Goal: Task Accomplishment & Management: Complete application form

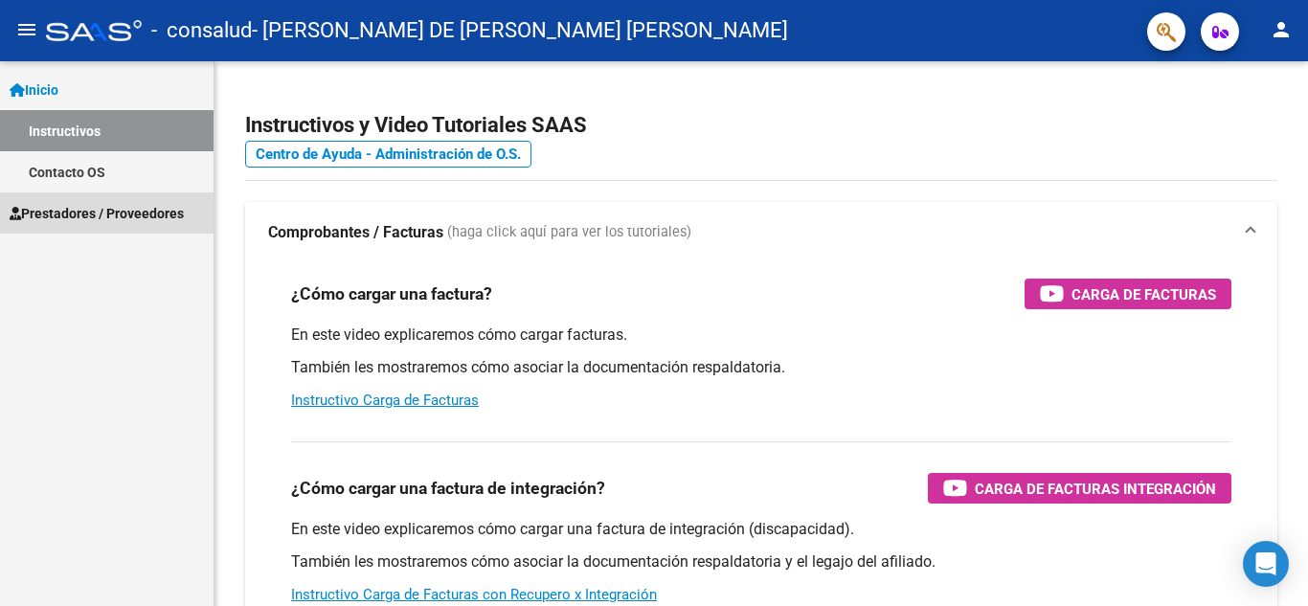
click at [145, 212] on span "Prestadores / Proveedores" at bounding box center [97, 213] width 174 height 21
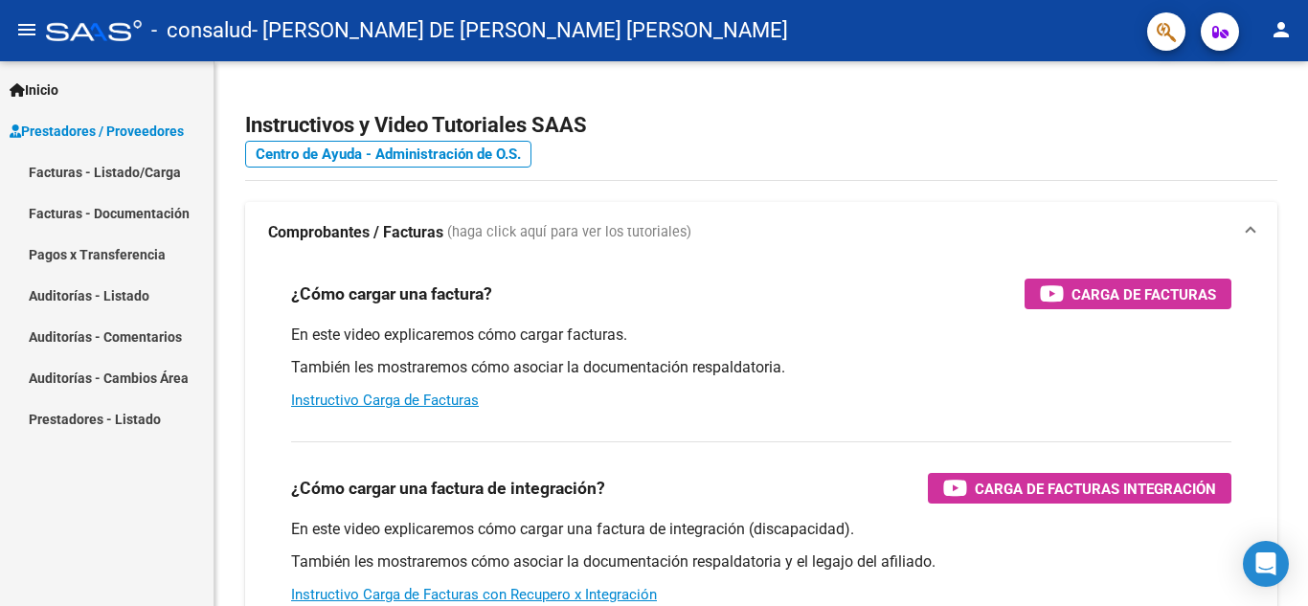
click at [60, 210] on link "Facturas - Documentación" at bounding box center [107, 212] width 214 height 41
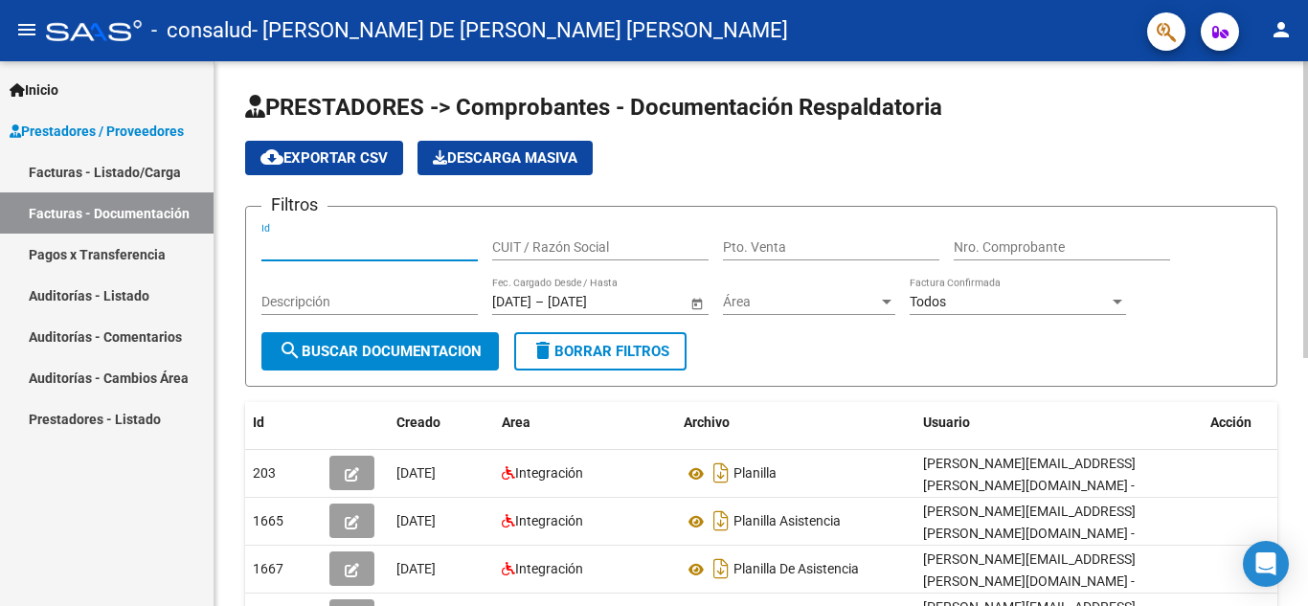
click at [354, 243] on input "Id" at bounding box center [369, 247] width 216 height 16
click at [543, 246] on input "CUIT / Razón Social" at bounding box center [600, 247] width 216 height 16
type input "27245729621"
click at [814, 240] on input "Pto. Venta" at bounding box center [831, 247] width 216 height 16
type input "5"
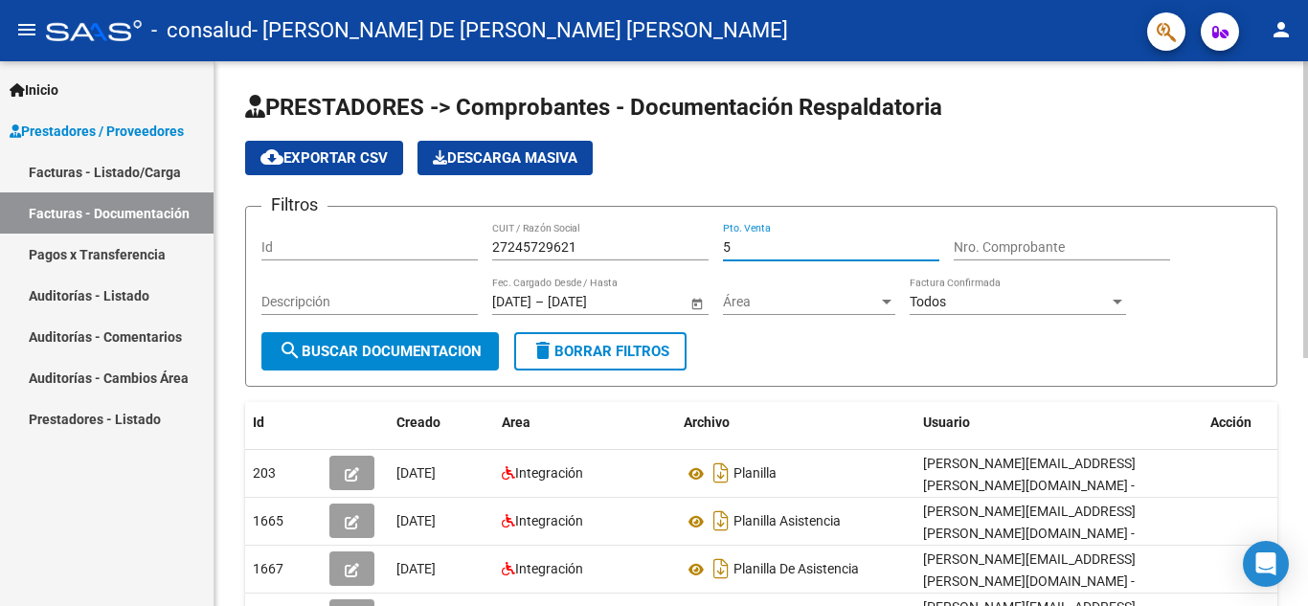
click at [1011, 245] on input "Nro. Comprobante" at bounding box center [1062, 247] width 216 height 16
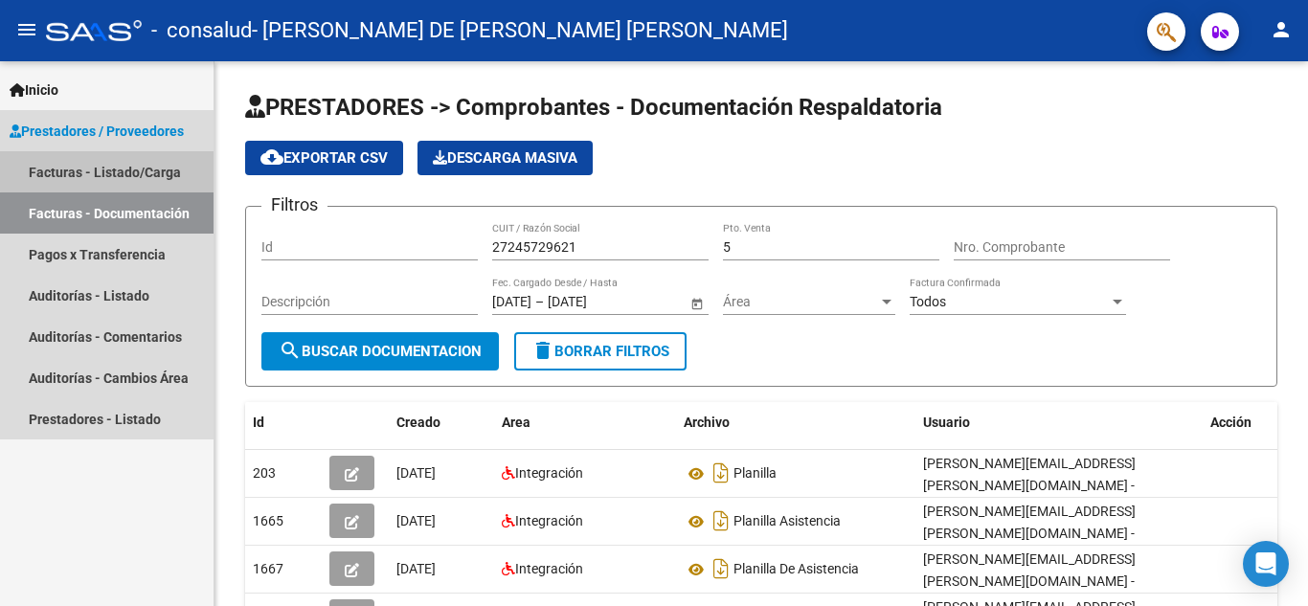
click at [124, 170] on link "Facturas - Listado/Carga" at bounding box center [107, 171] width 214 height 41
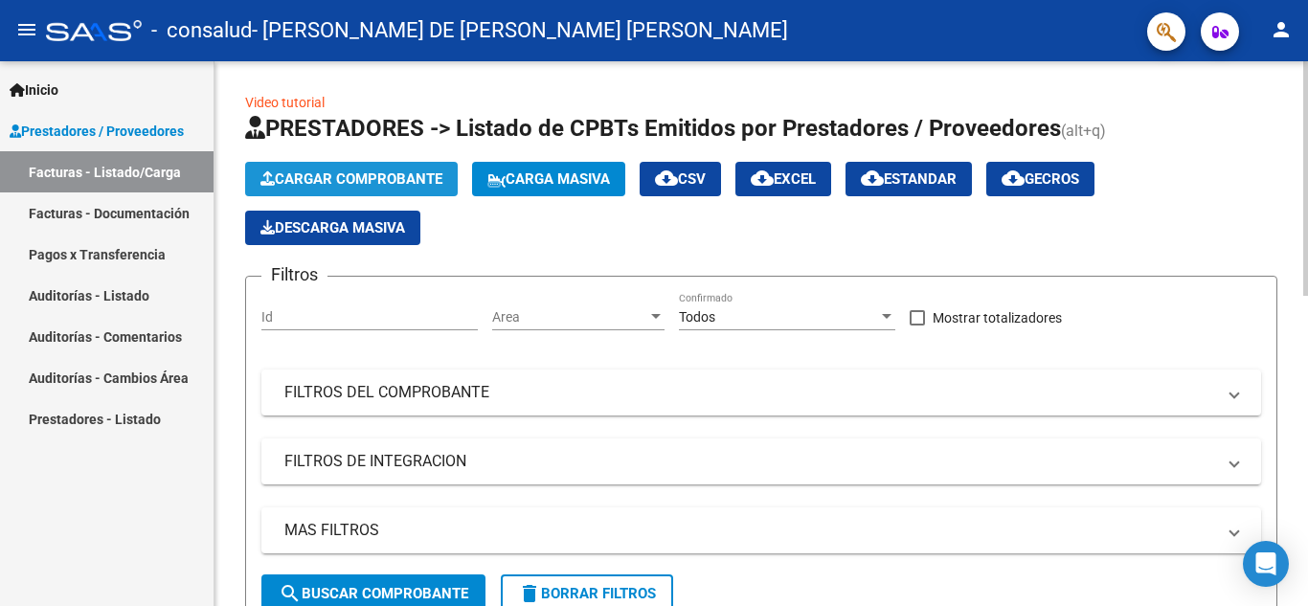
click at [394, 179] on span "Cargar Comprobante" at bounding box center [351, 178] width 182 height 17
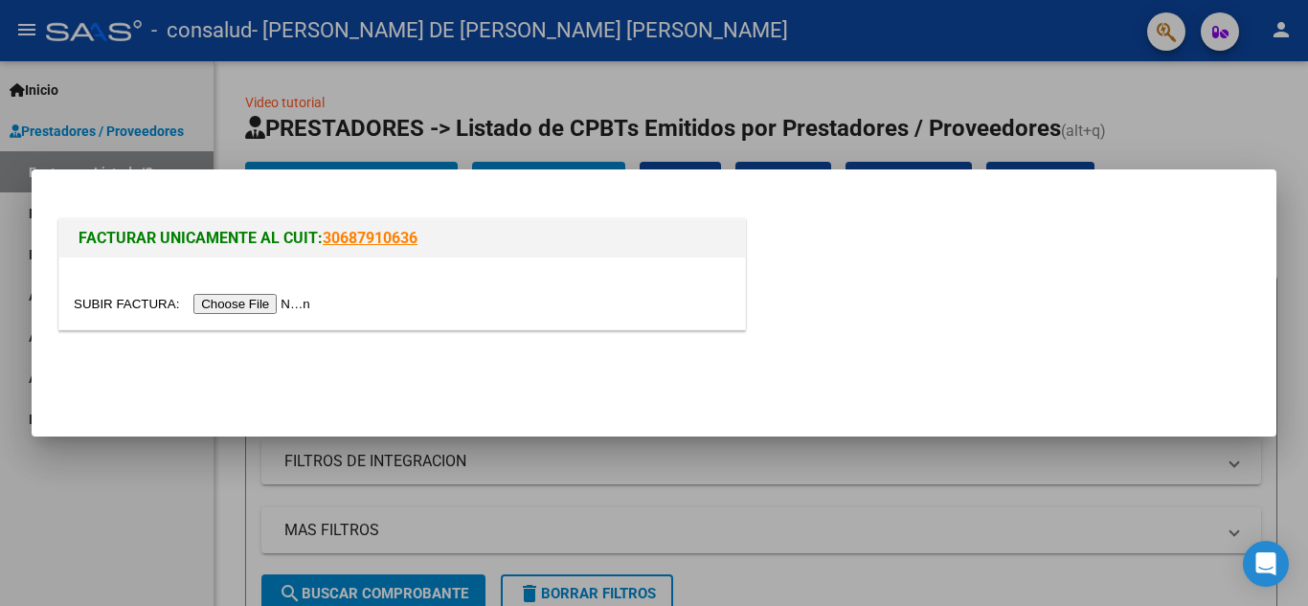
click at [279, 302] on input "file" at bounding box center [195, 304] width 242 height 20
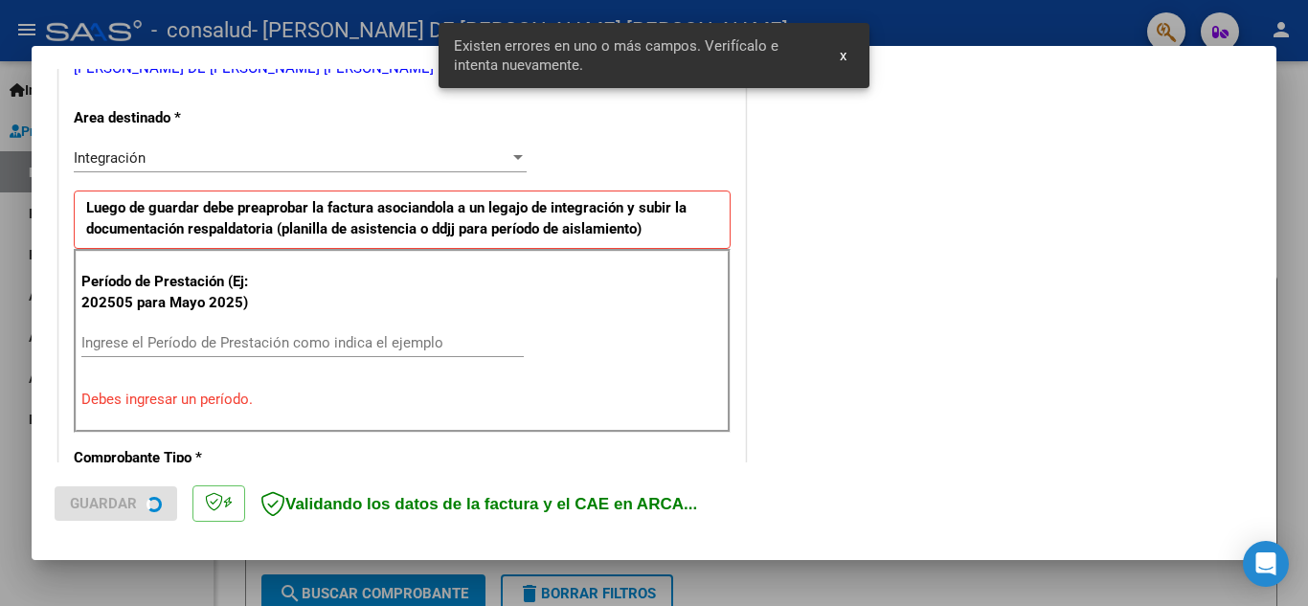
scroll to position [434, 0]
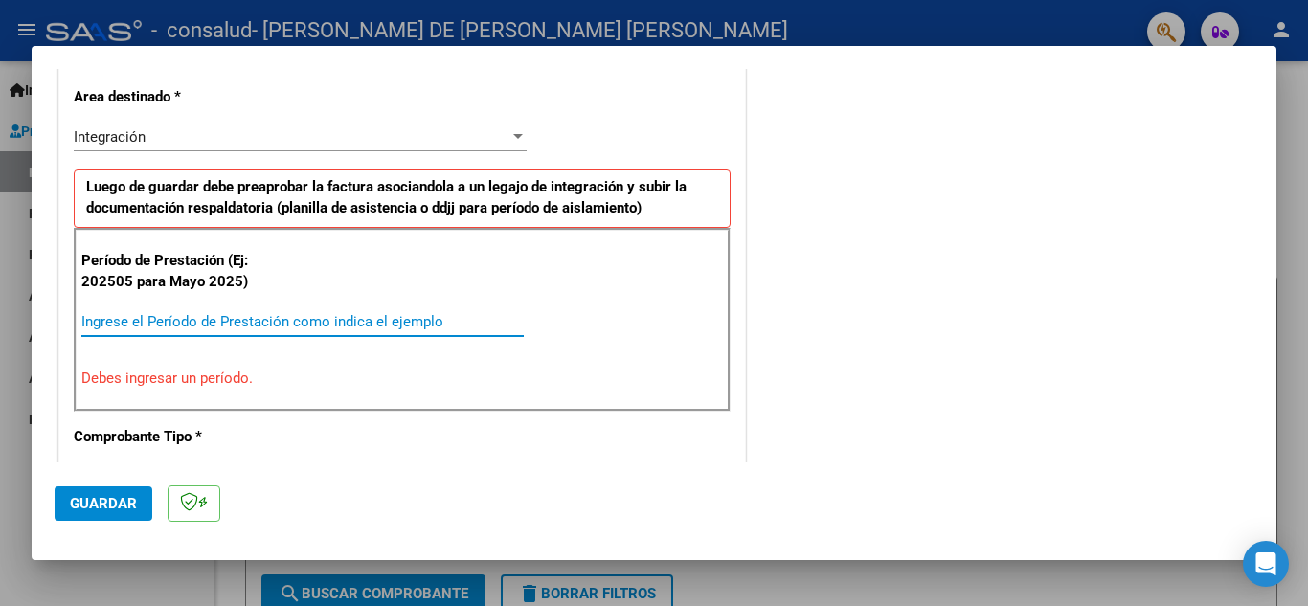
click at [299, 317] on input "Ingrese el Período de Prestación como indica el ejemplo" at bounding box center [302, 321] width 442 height 17
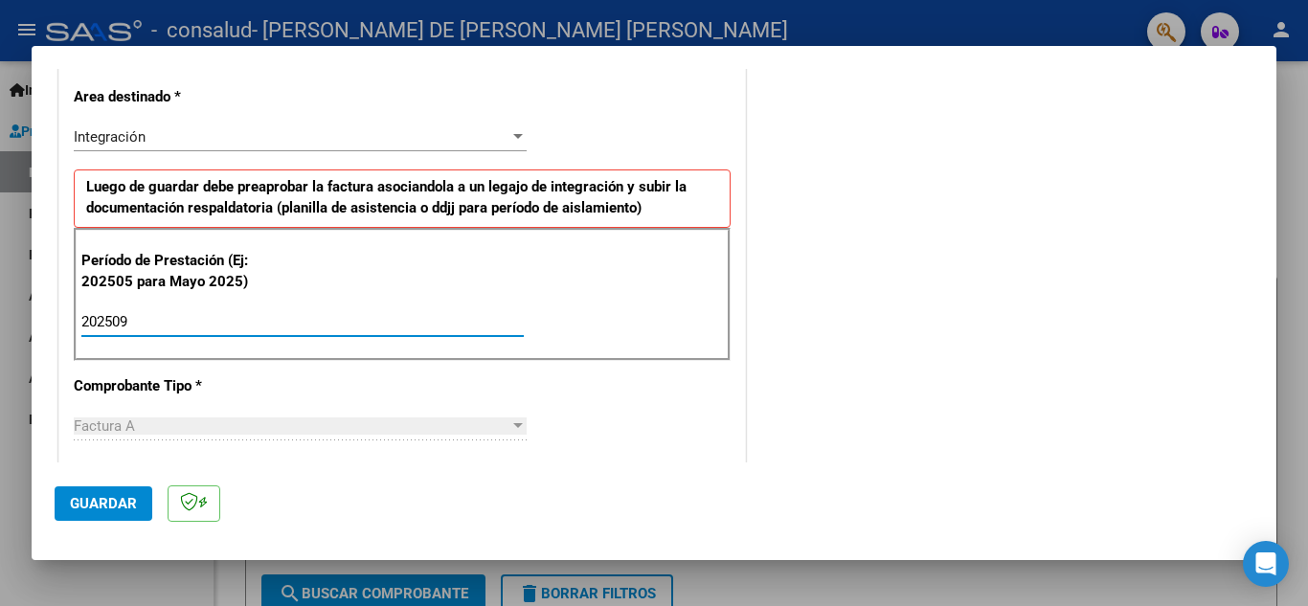
type input "202509"
click at [143, 433] on div "Factura A" at bounding box center [292, 425] width 436 height 17
click at [515, 425] on div at bounding box center [518, 425] width 10 height 5
click at [130, 509] on span "Guardar" at bounding box center [103, 503] width 67 height 17
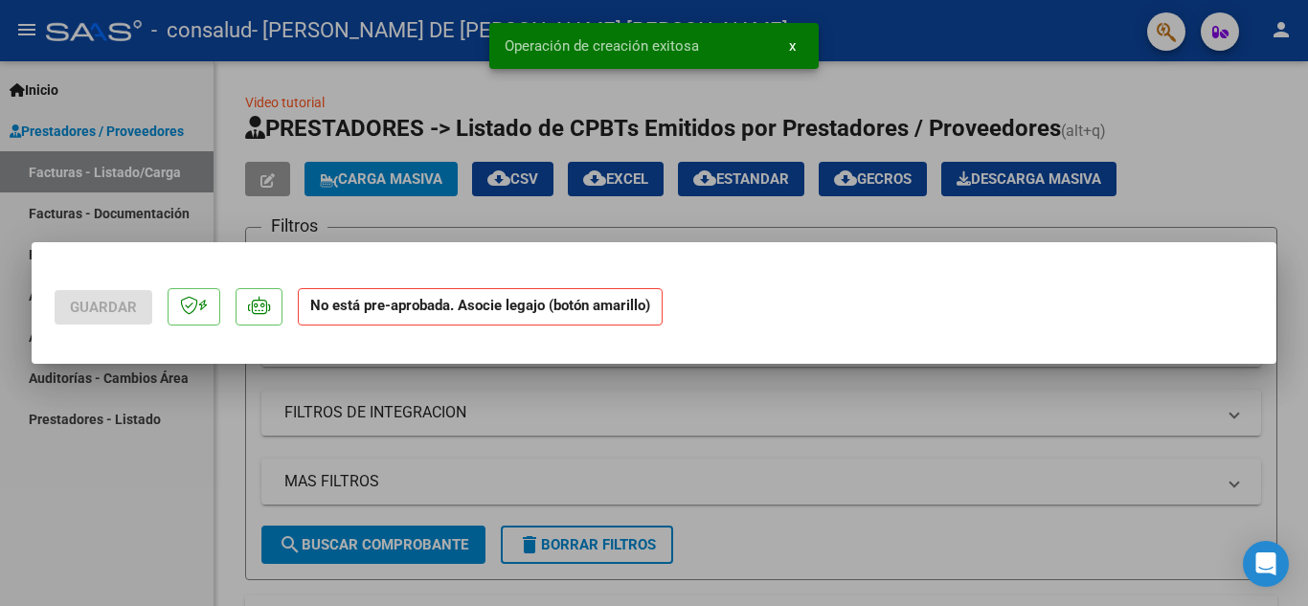
scroll to position [0, 0]
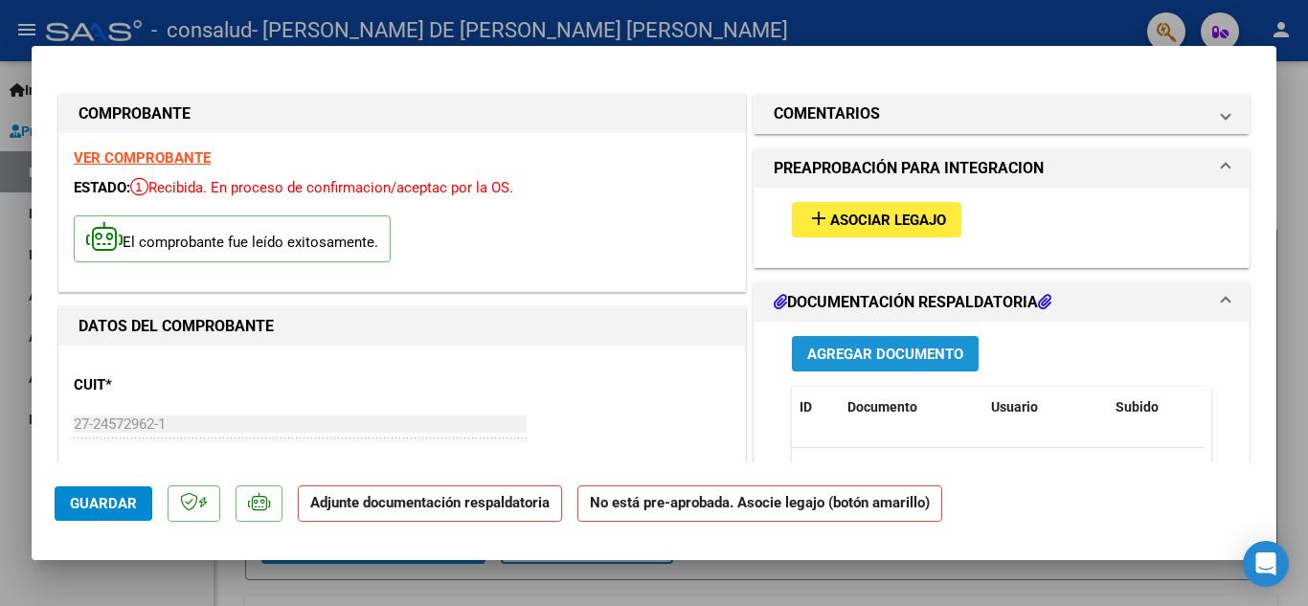
click at [858, 353] on span "Agregar Documento" at bounding box center [885, 354] width 156 height 17
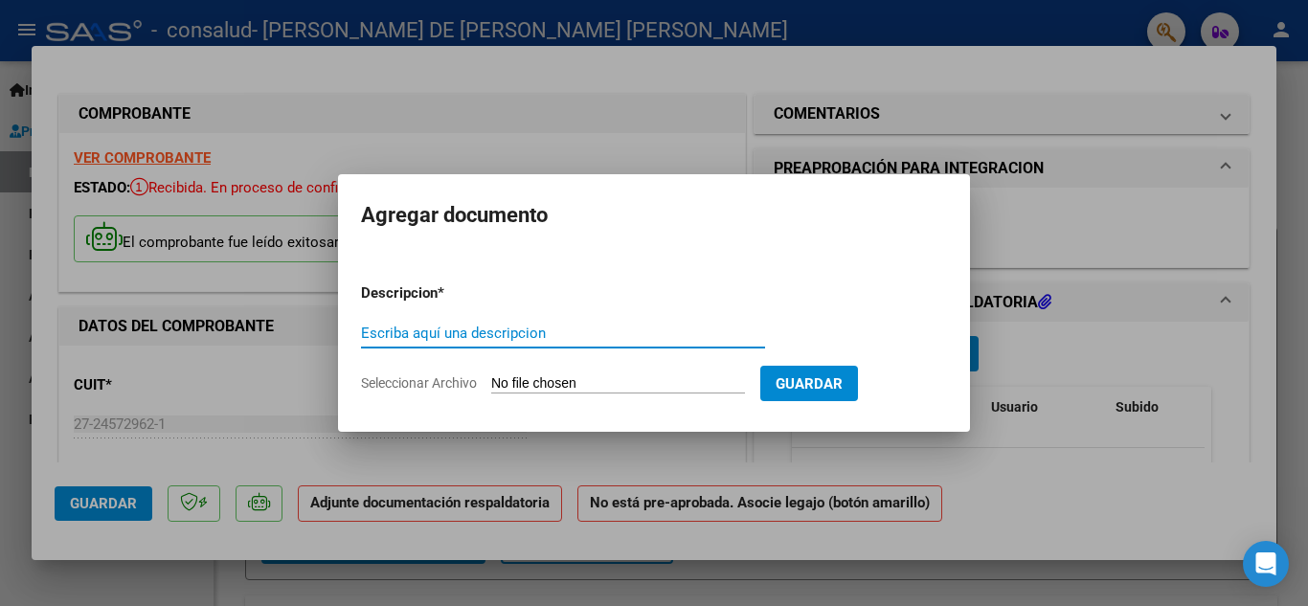
click at [557, 382] on input "Seleccionar Archivo" at bounding box center [618, 384] width 254 height 18
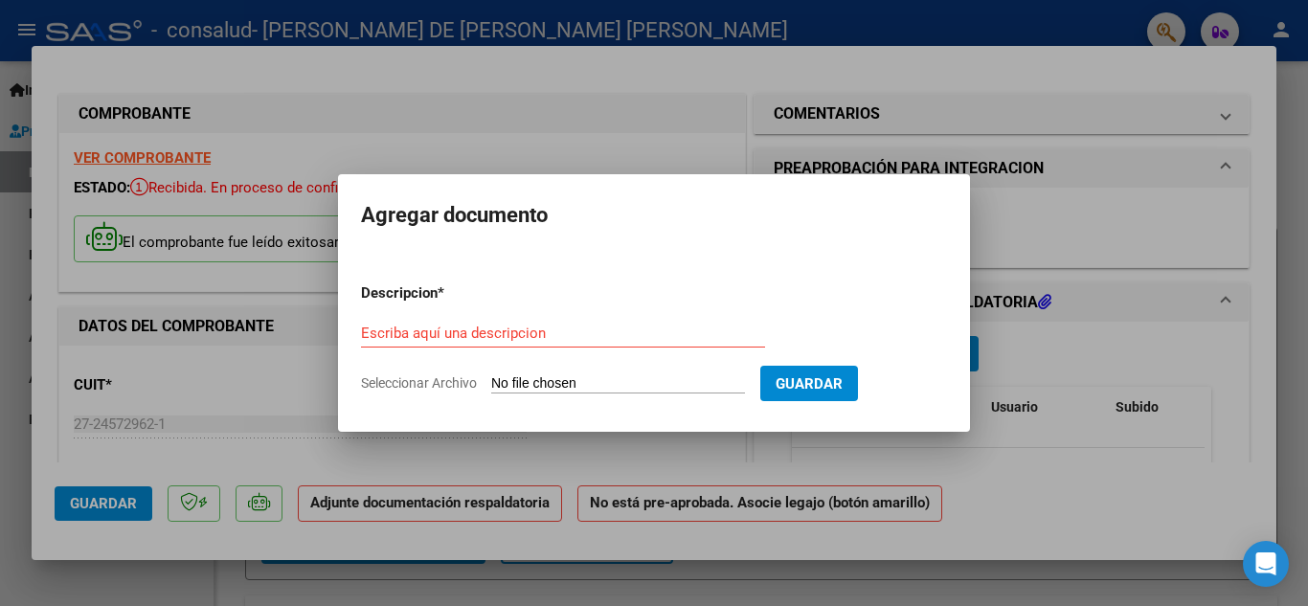
type input "C:\fakepath\SAAS-[PERSON_NAME]-ESCUELA-SEPTIEMBRE.pdf"
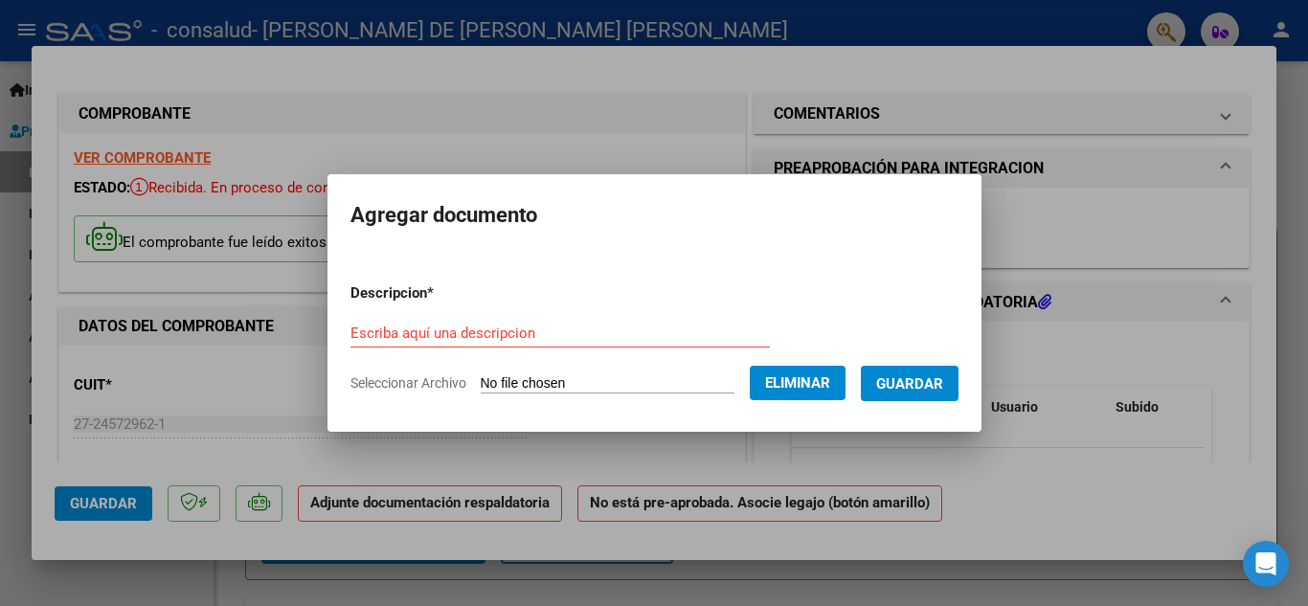
click at [604, 336] on input "Escriba aquí una descripcion" at bounding box center [559, 333] width 419 height 17
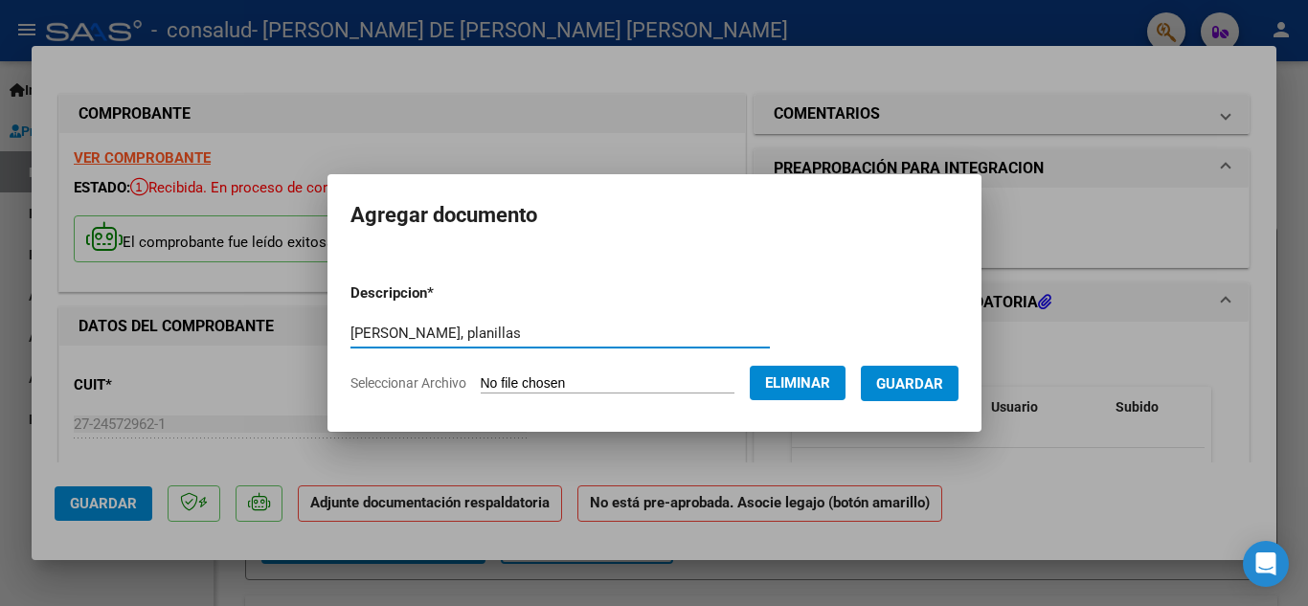
type input "[PERSON_NAME], planillas"
click at [943, 375] on span "Guardar" at bounding box center [909, 383] width 67 height 17
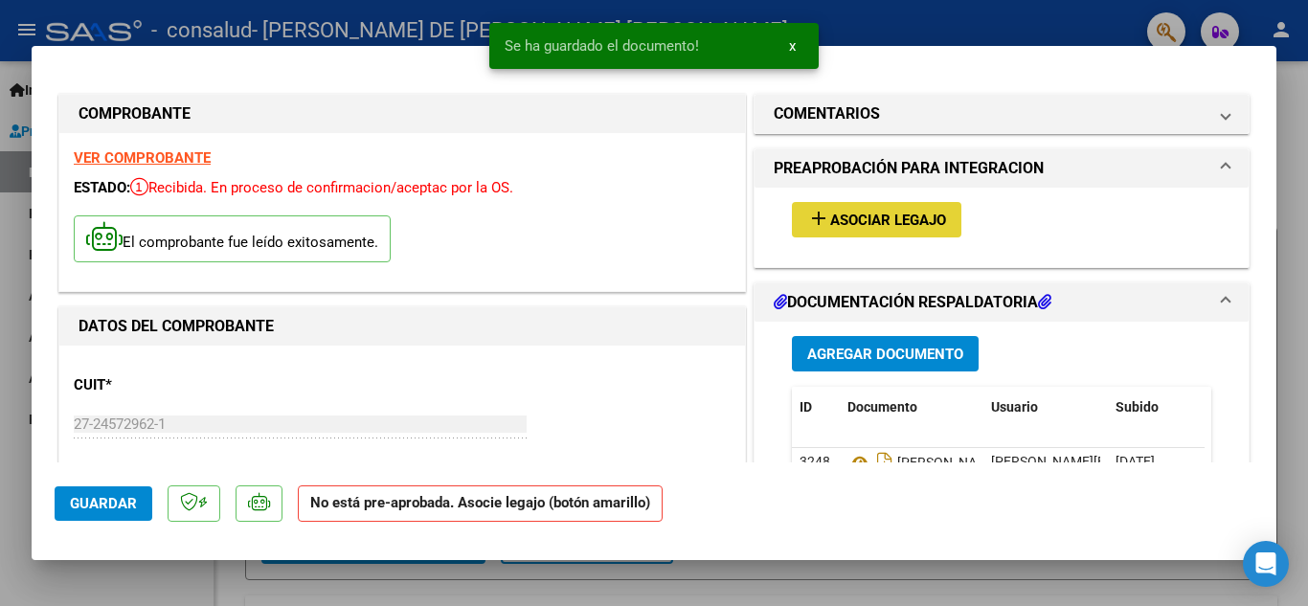
click at [887, 223] on span "Asociar Legajo" at bounding box center [888, 220] width 116 height 17
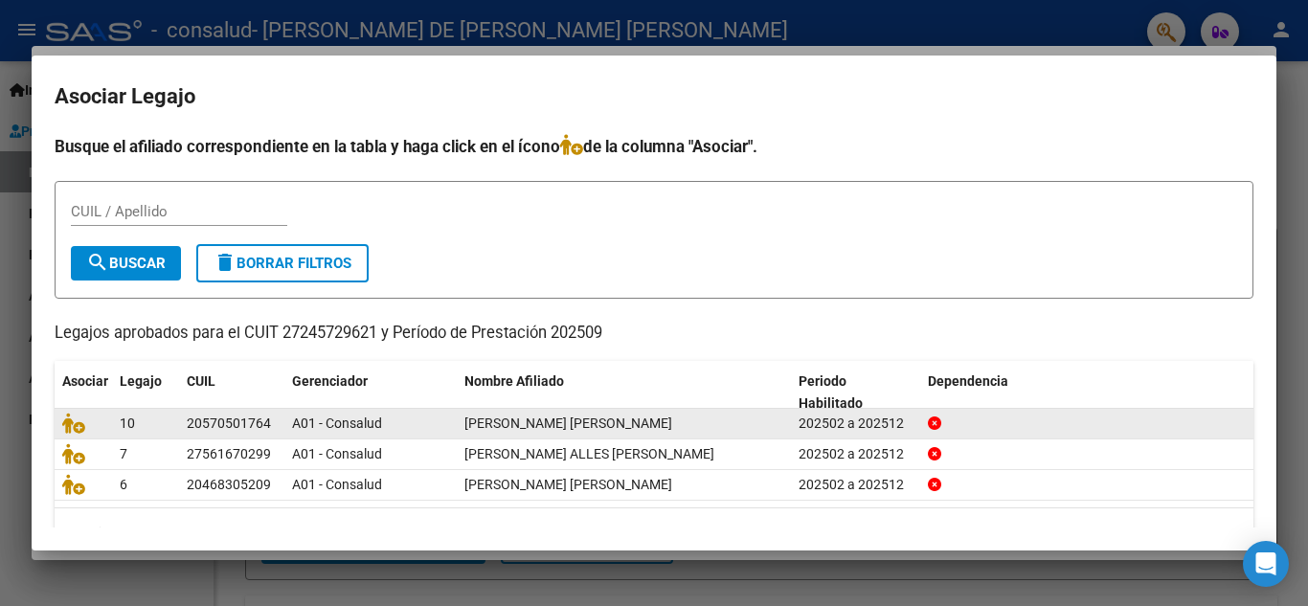
click at [894, 419] on div "202502 a 202512" at bounding box center [856, 424] width 114 height 22
click at [500, 424] on span "[PERSON_NAME] [PERSON_NAME]" at bounding box center [568, 423] width 208 height 15
click at [76, 428] on icon at bounding box center [73, 423] width 23 height 21
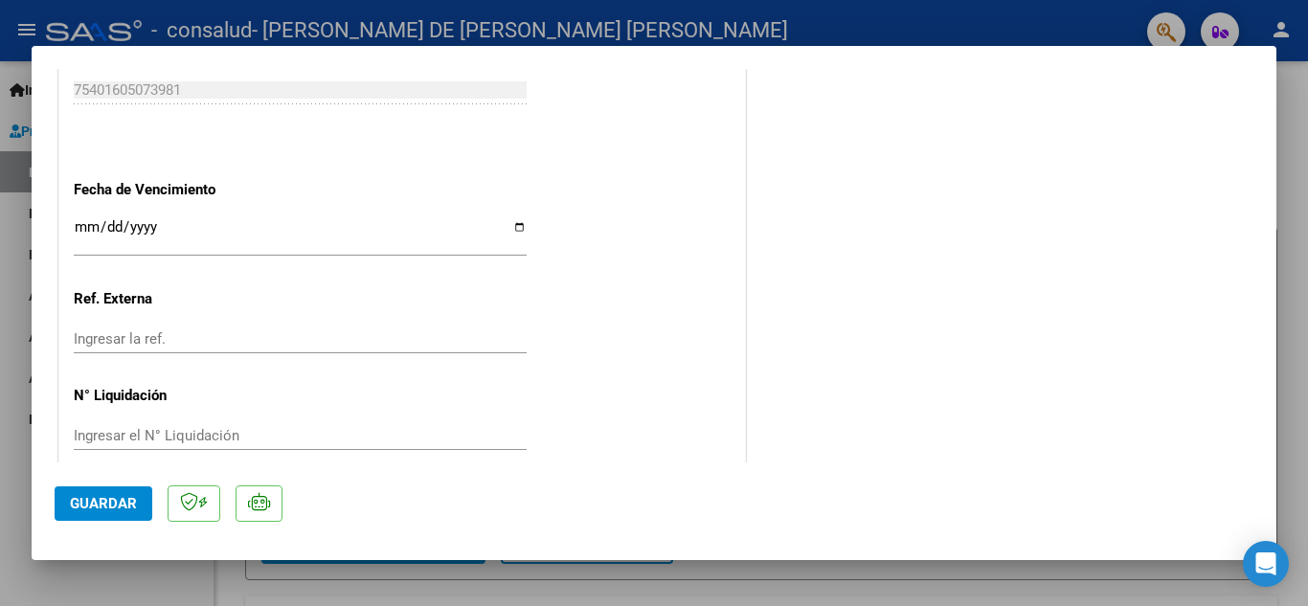
scroll to position [1320, 0]
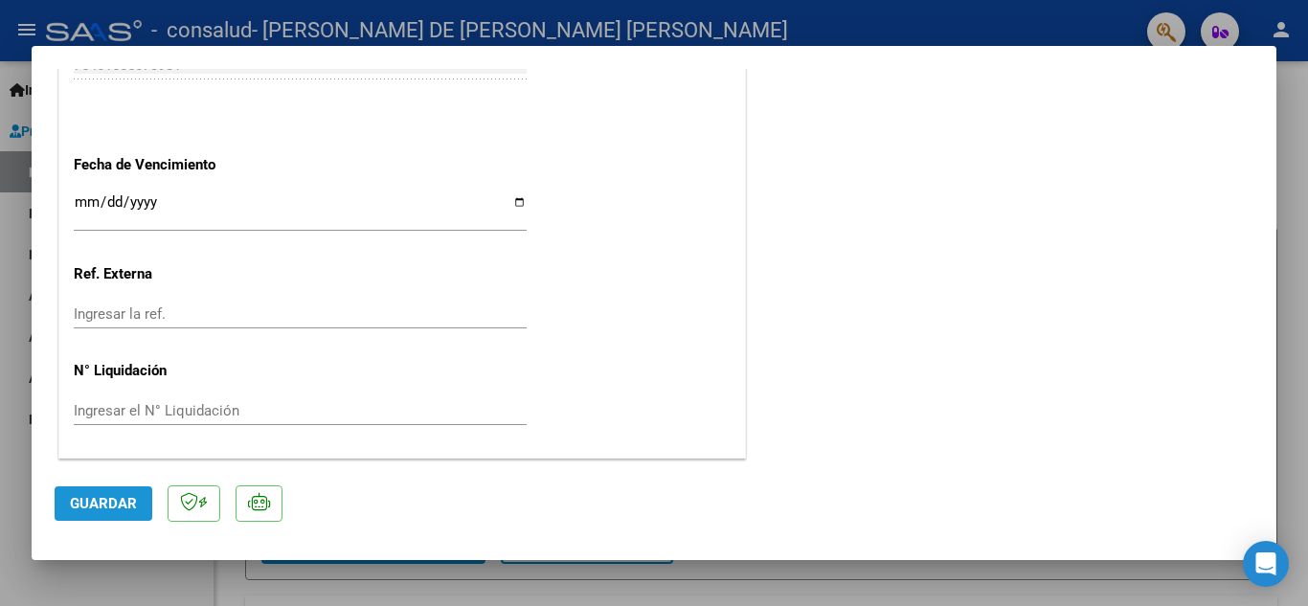
click at [112, 508] on span "Guardar" at bounding box center [103, 503] width 67 height 17
click at [786, 24] on div at bounding box center [654, 303] width 1308 height 606
type input "$ 0,00"
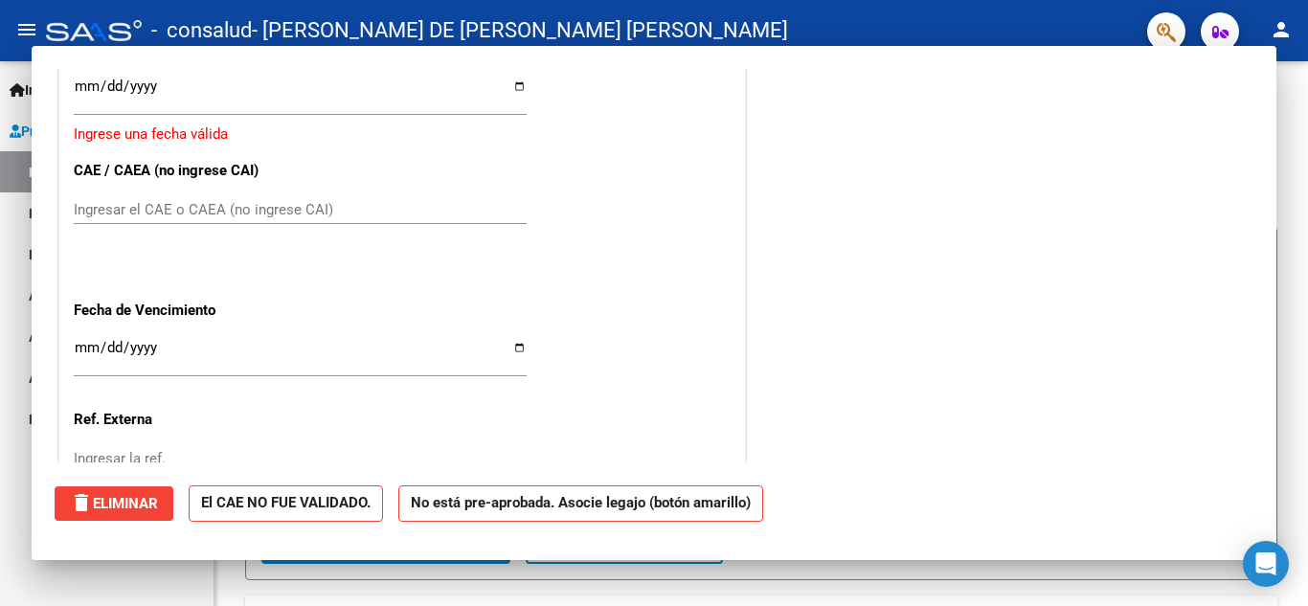
scroll to position [1466, 0]
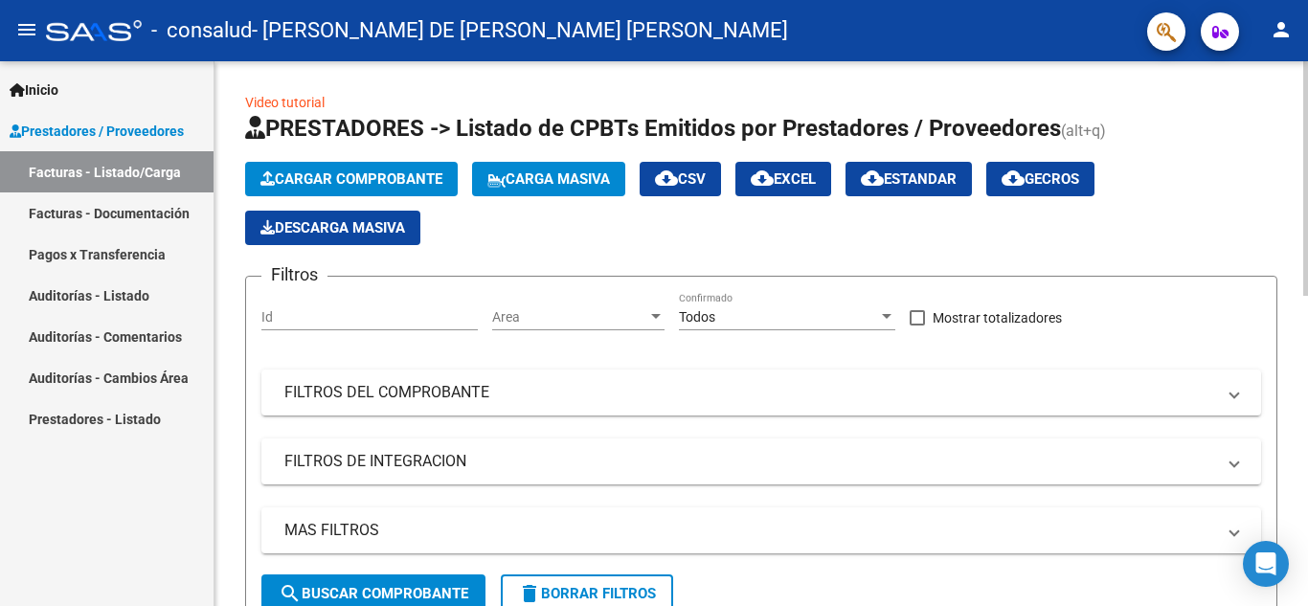
click at [363, 179] on span "Cargar Comprobante" at bounding box center [351, 178] width 182 height 17
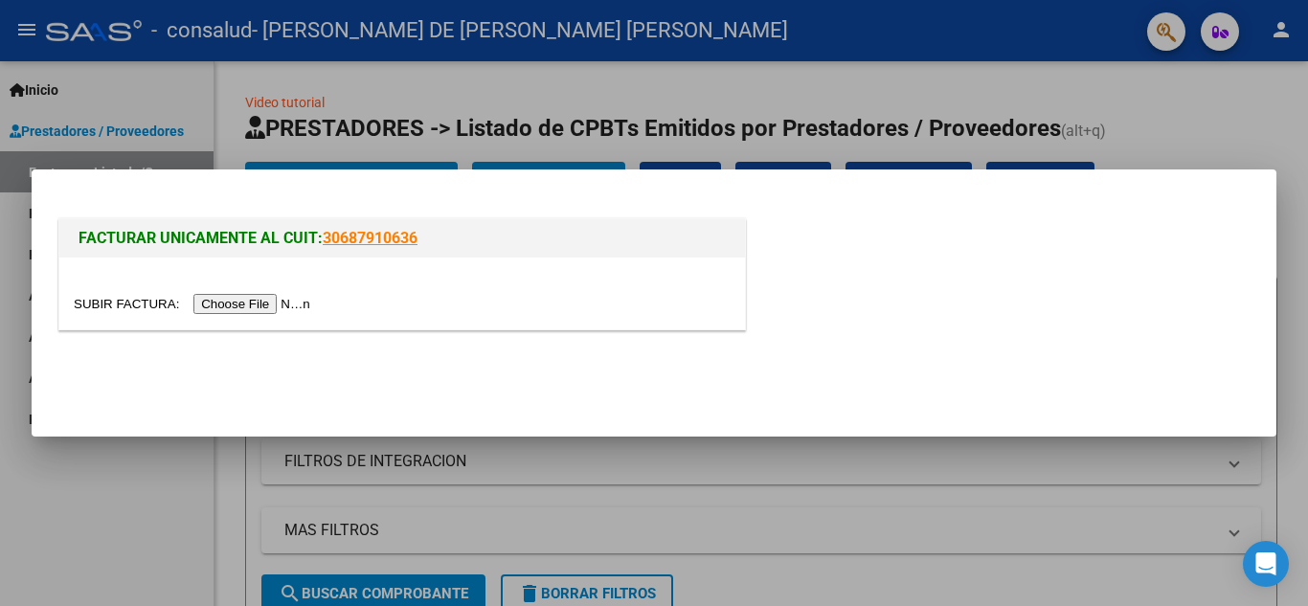
click at [282, 299] on input "file" at bounding box center [195, 304] width 242 height 20
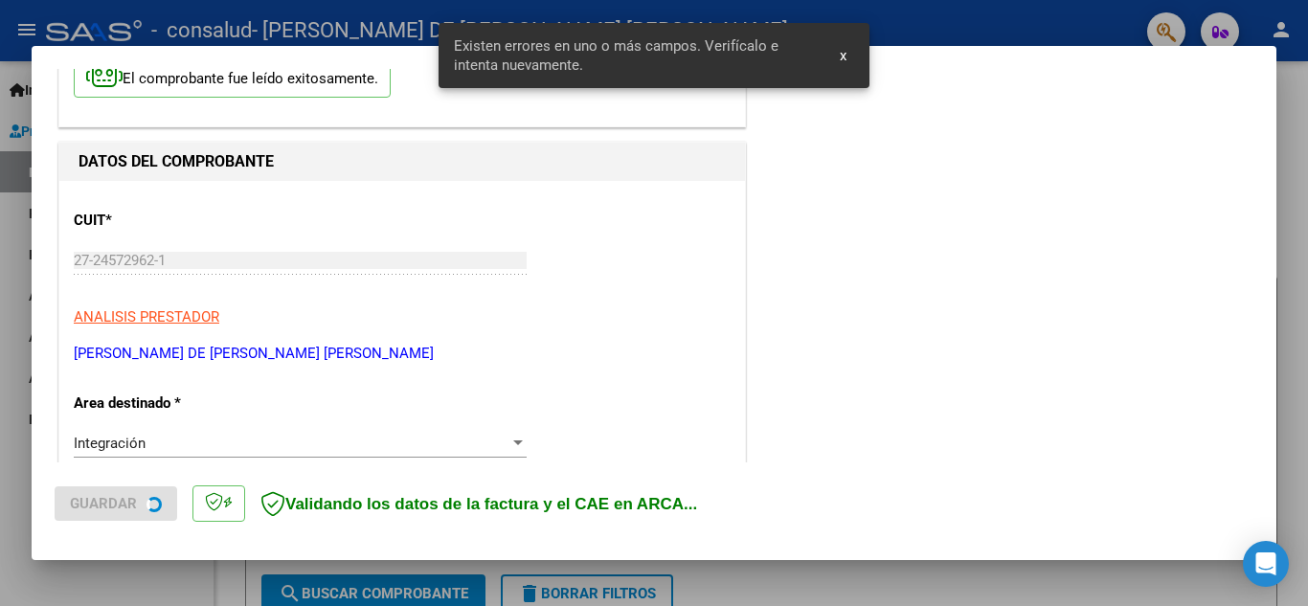
scroll to position [434, 0]
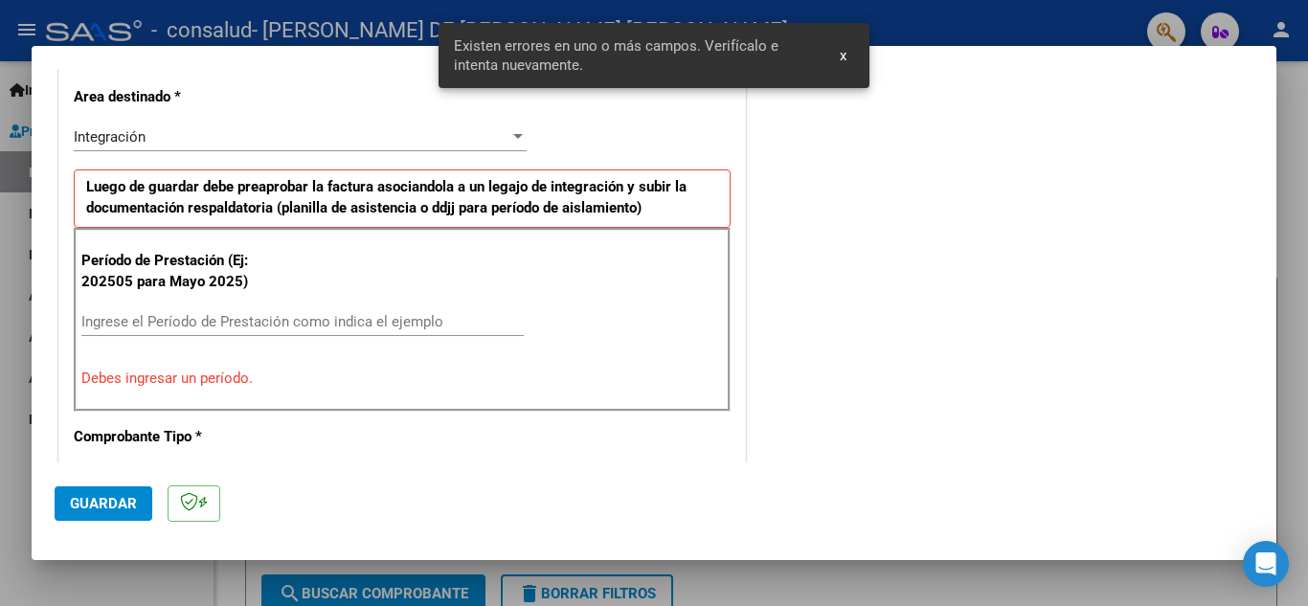
click at [219, 315] on input "Ingrese el Período de Prestación como indica el ejemplo" at bounding box center [302, 321] width 442 height 17
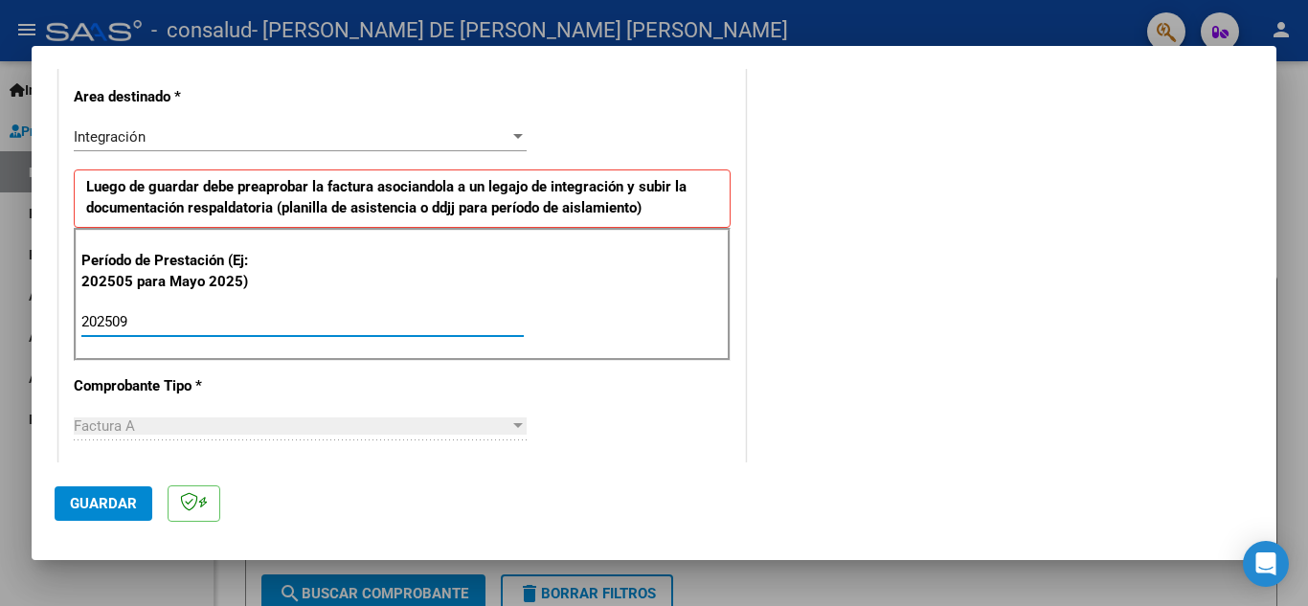
type input "202509"
click at [109, 507] on span "Guardar" at bounding box center [103, 503] width 67 height 17
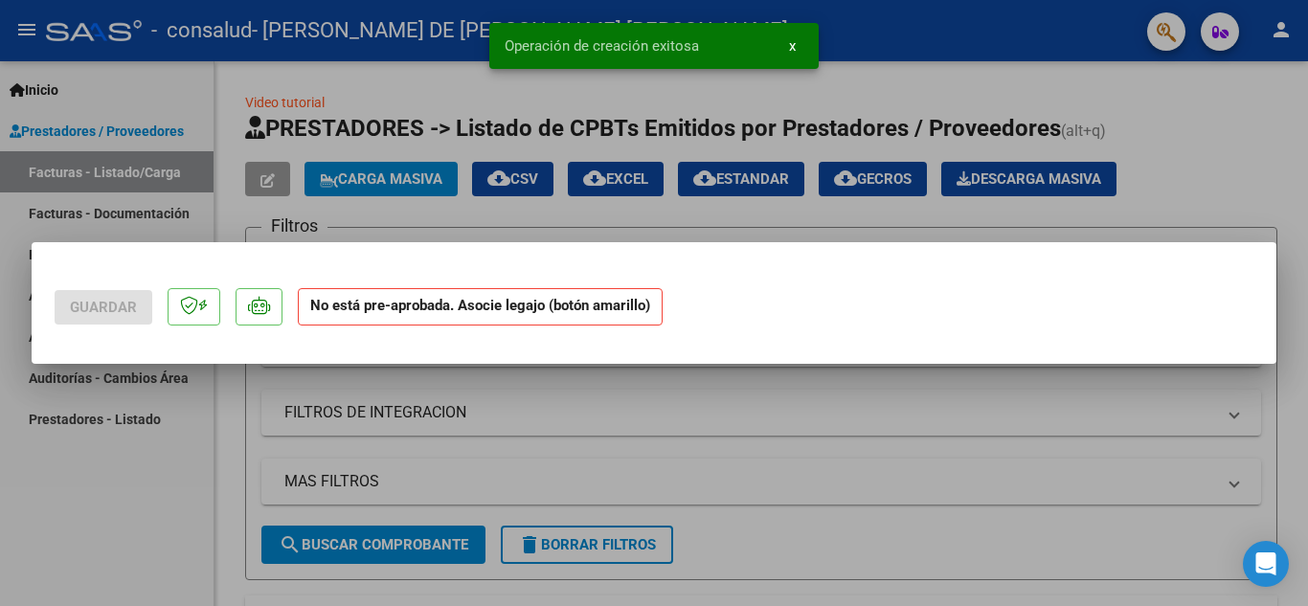
scroll to position [0, 0]
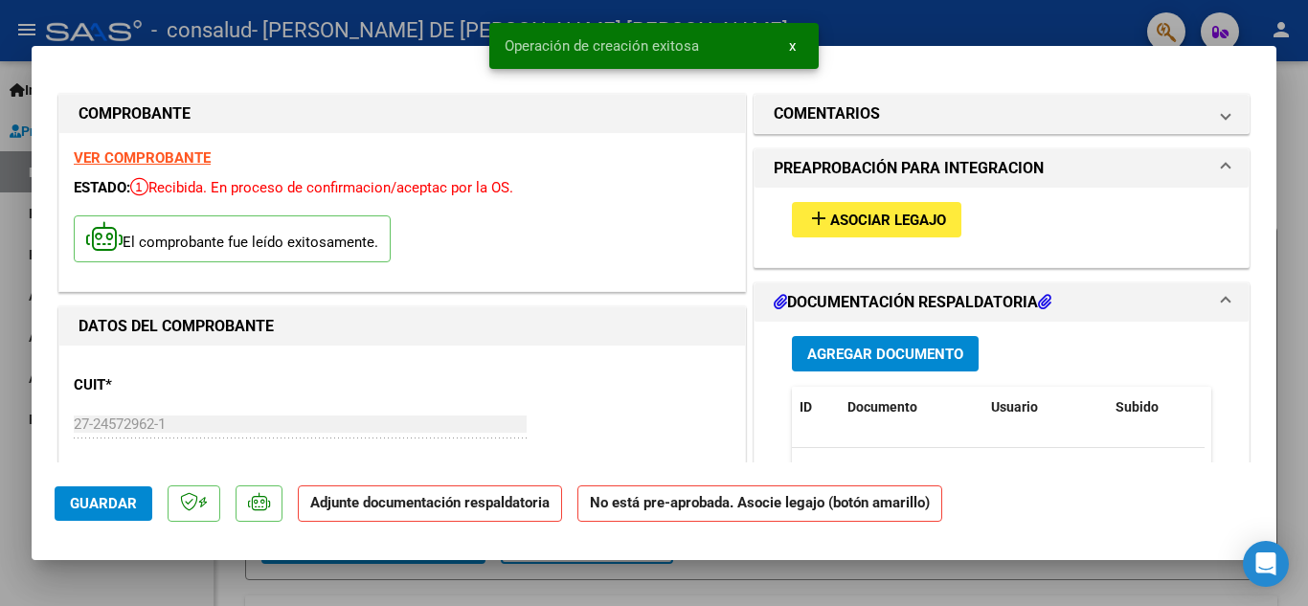
click at [865, 222] on span "Asociar Legajo" at bounding box center [888, 220] width 116 height 17
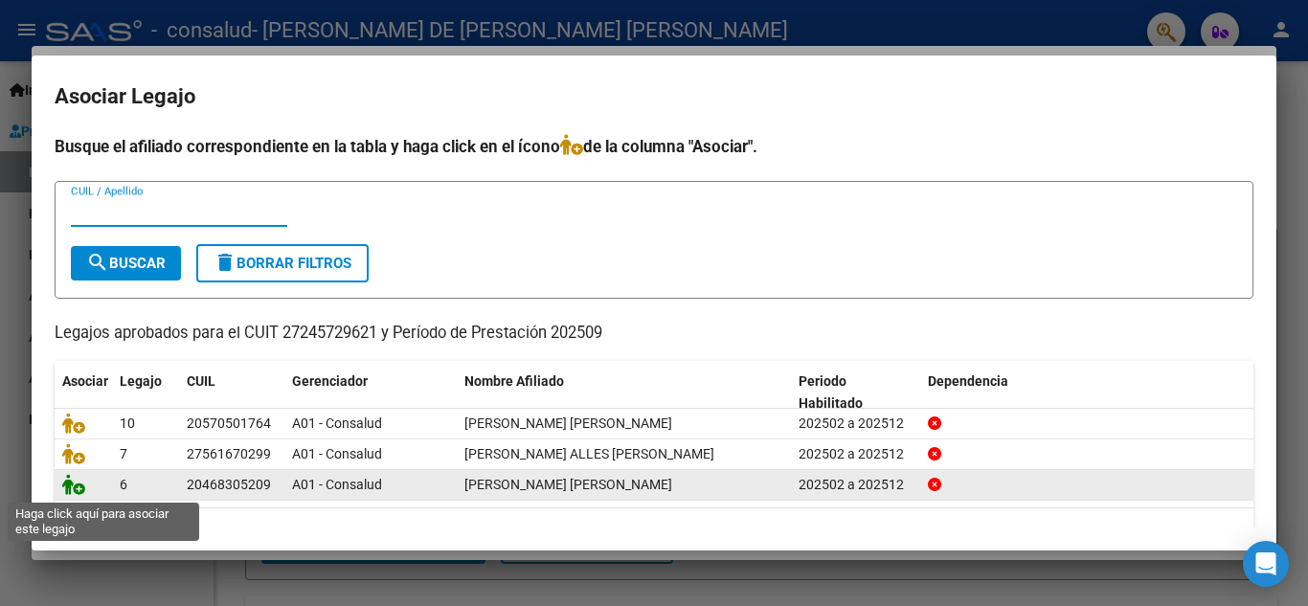
click at [75, 490] on icon at bounding box center [73, 484] width 23 height 21
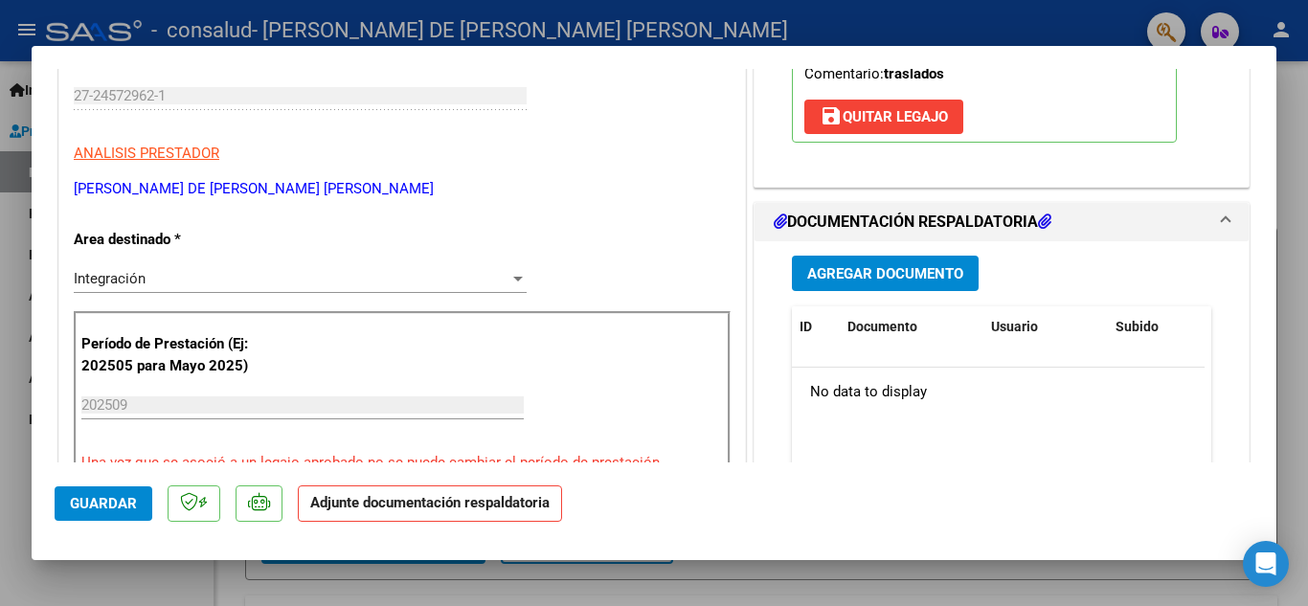
scroll to position [383, 0]
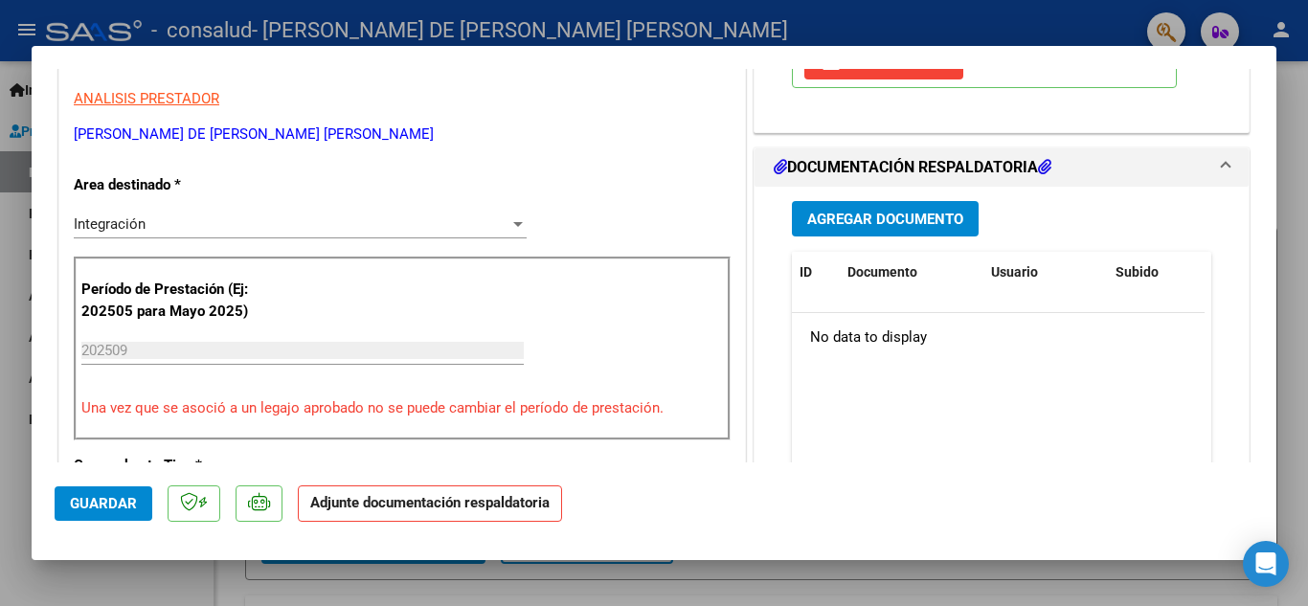
click at [874, 218] on span "Agregar Documento" at bounding box center [885, 219] width 156 height 17
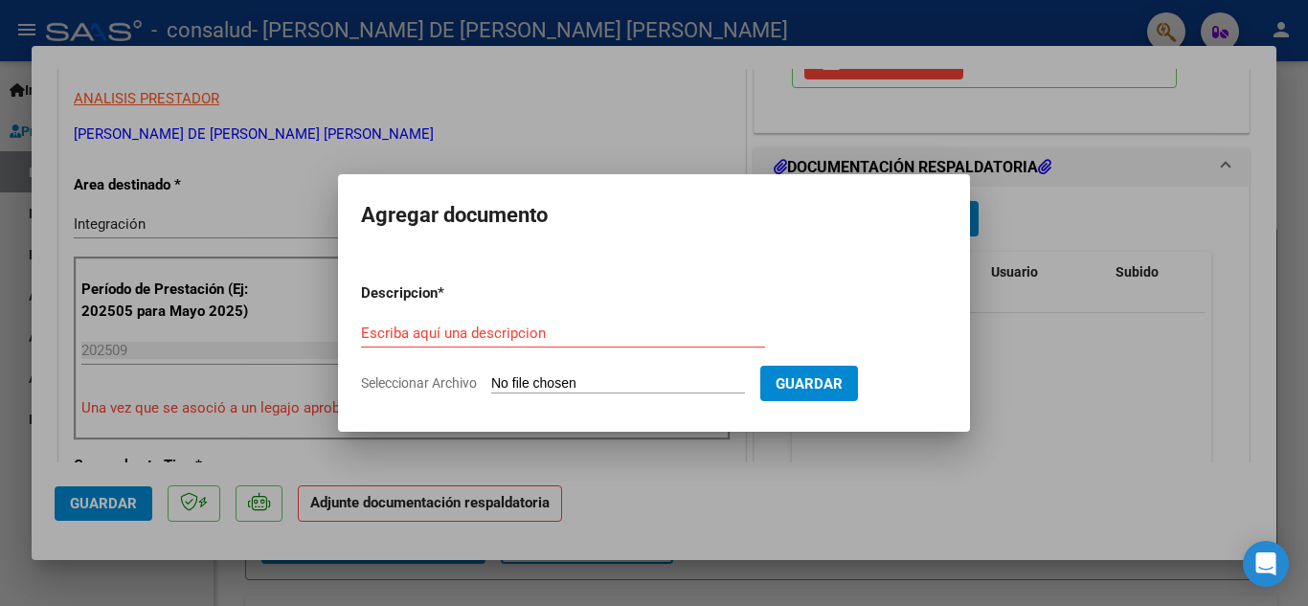
click at [654, 381] on input "Seleccionar Archivo" at bounding box center [618, 384] width 254 height 18
type input "C:\fakepath\SAAS-ESC-[PERSON_NAME]-SEPTIEMBRE.pdf"
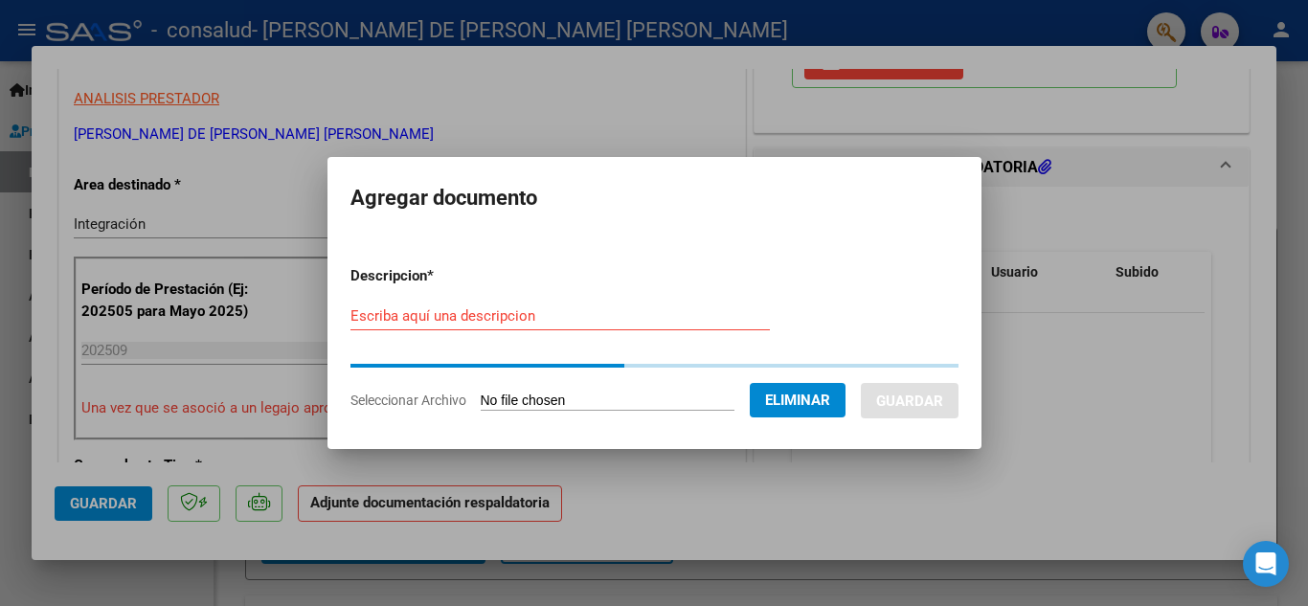
click at [481, 315] on form "Descripcion * Escriba aquí una descripcion Seleccionar Archivo Eliminar Guardar" at bounding box center [654, 338] width 608 height 174
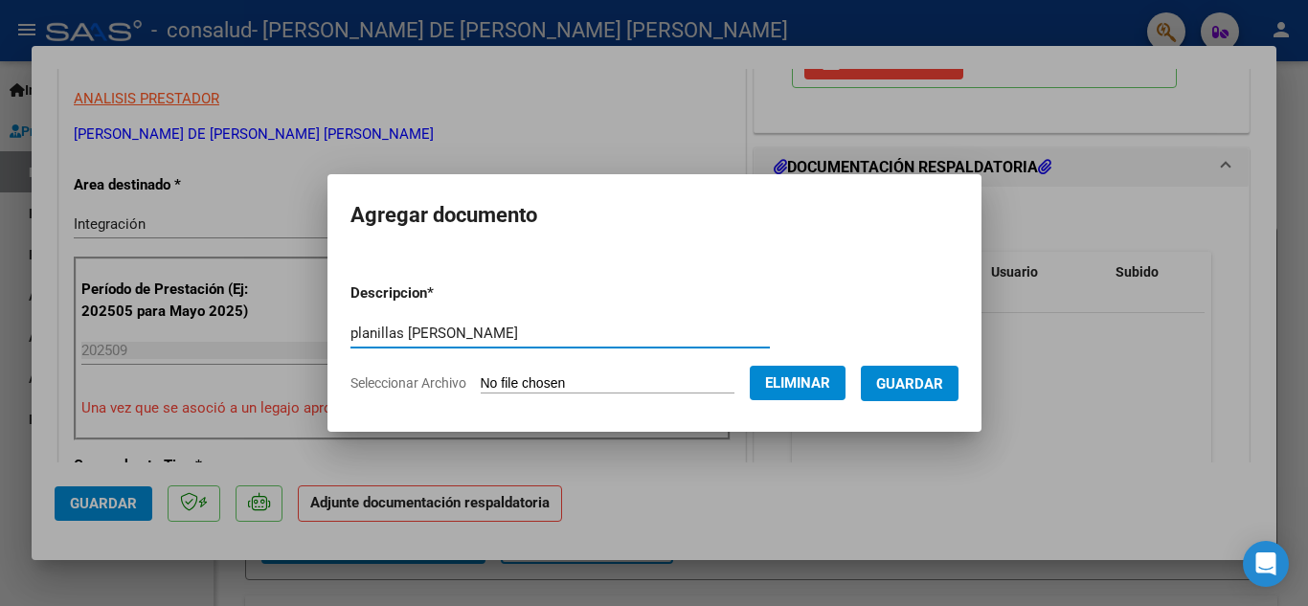
type input "planillas [PERSON_NAME]"
click at [924, 384] on span "Guardar" at bounding box center [909, 383] width 67 height 17
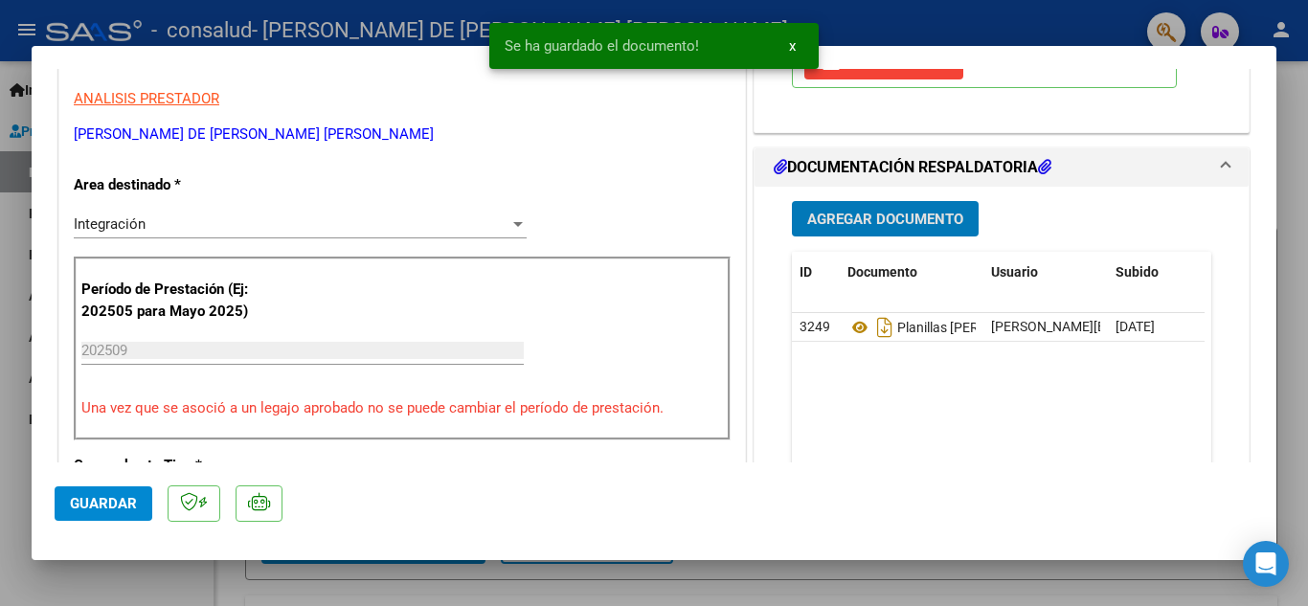
click at [119, 497] on span "Guardar" at bounding box center [103, 503] width 67 height 17
click at [372, 19] on div at bounding box center [654, 303] width 1308 height 606
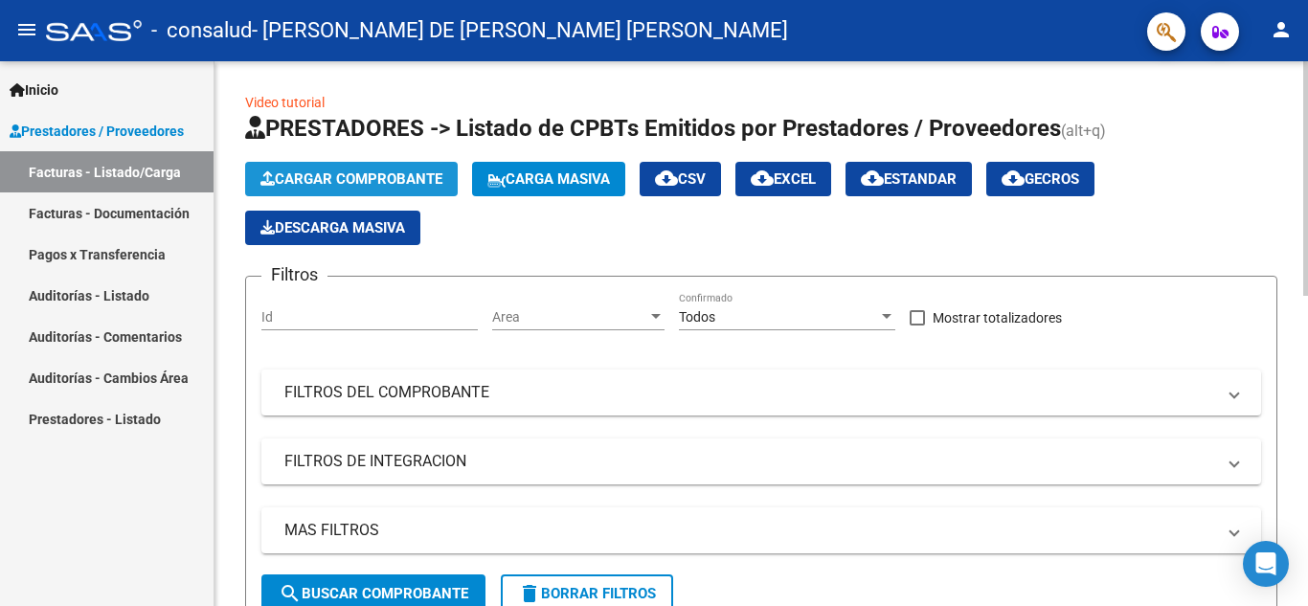
click at [308, 180] on span "Cargar Comprobante" at bounding box center [351, 178] width 182 height 17
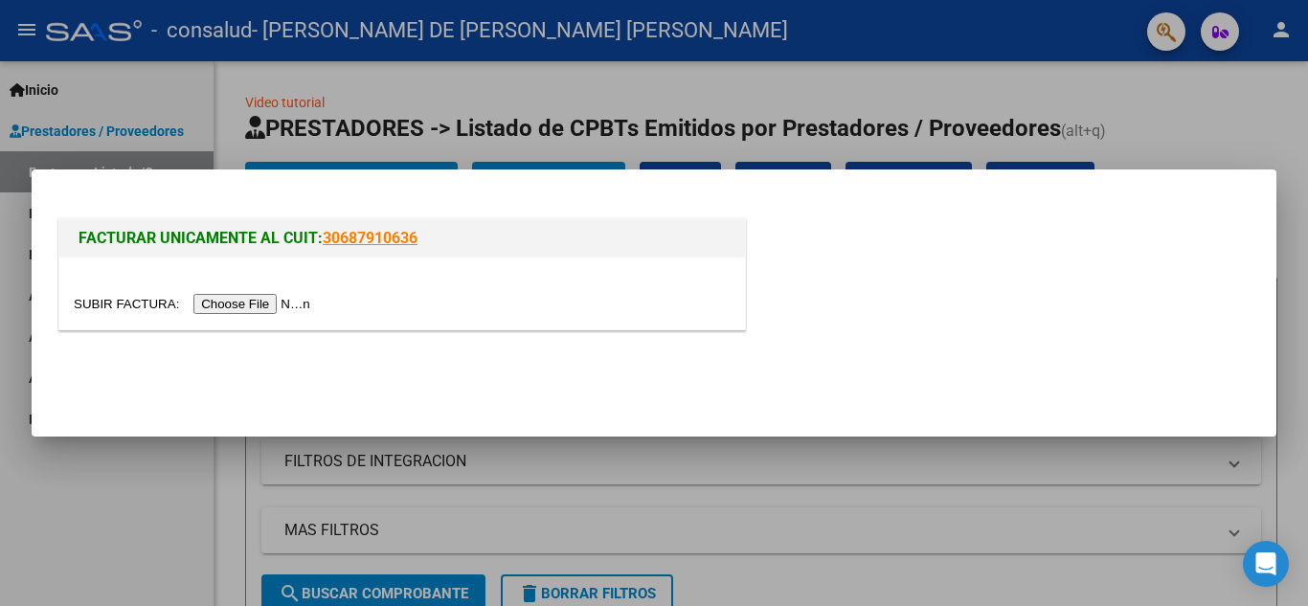
click at [279, 301] on input "file" at bounding box center [195, 304] width 242 height 20
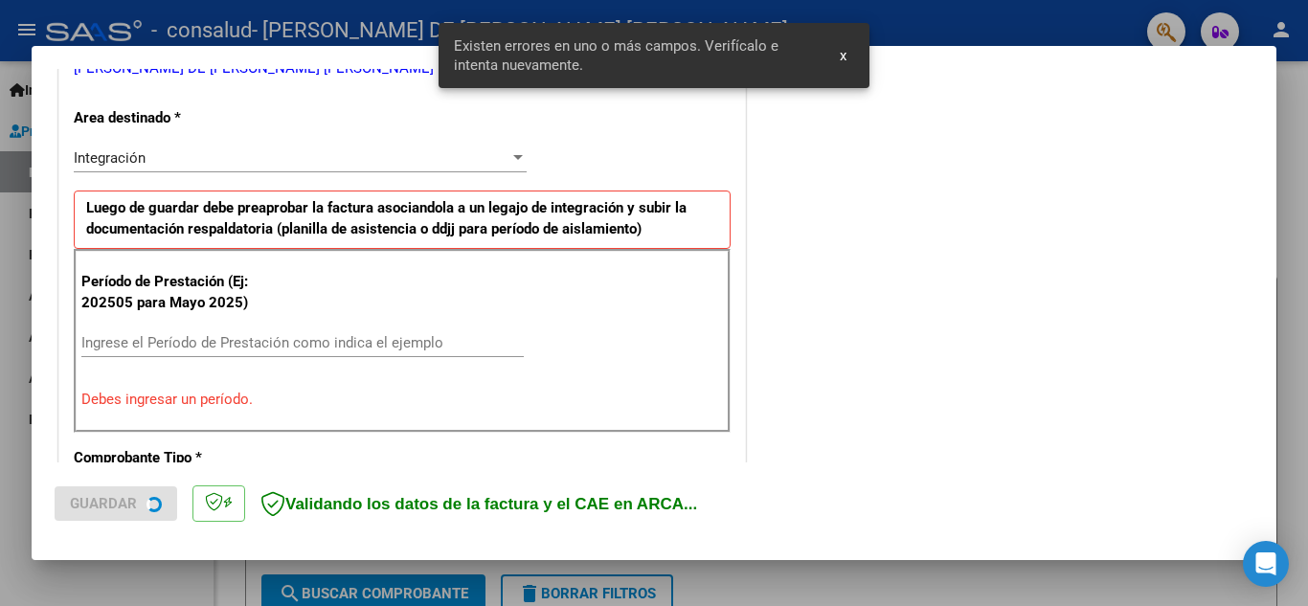
scroll to position [434, 0]
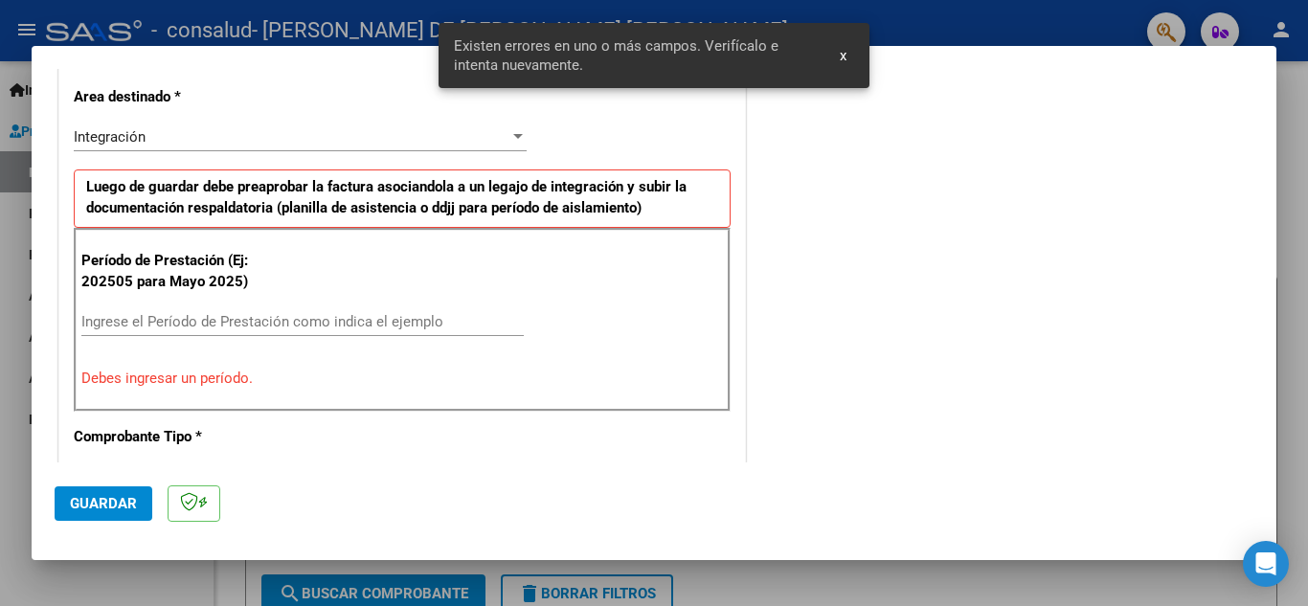
click at [297, 315] on input "Ingrese el Período de Prestación como indica el ejemplo" at bounding box center [302, 321] width 442 height 17
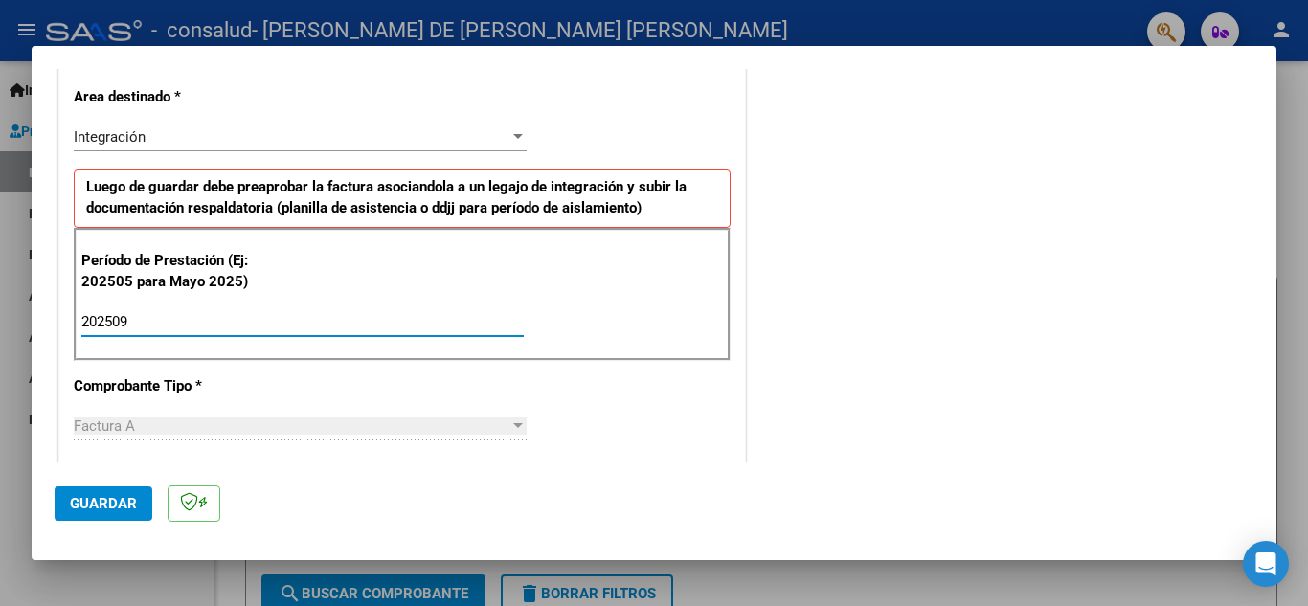
type input "202509"
click at [114, 503] on span "Guardar" at bounding box center [103, 503] width 67 height 17
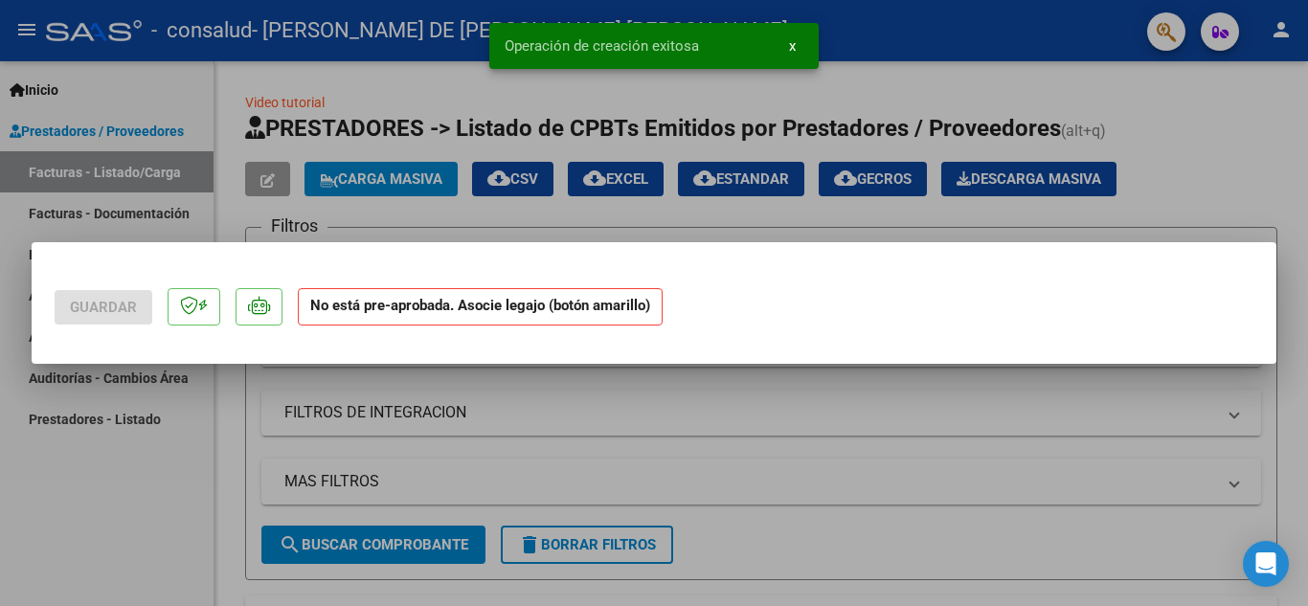
scroll to position [0, 0]
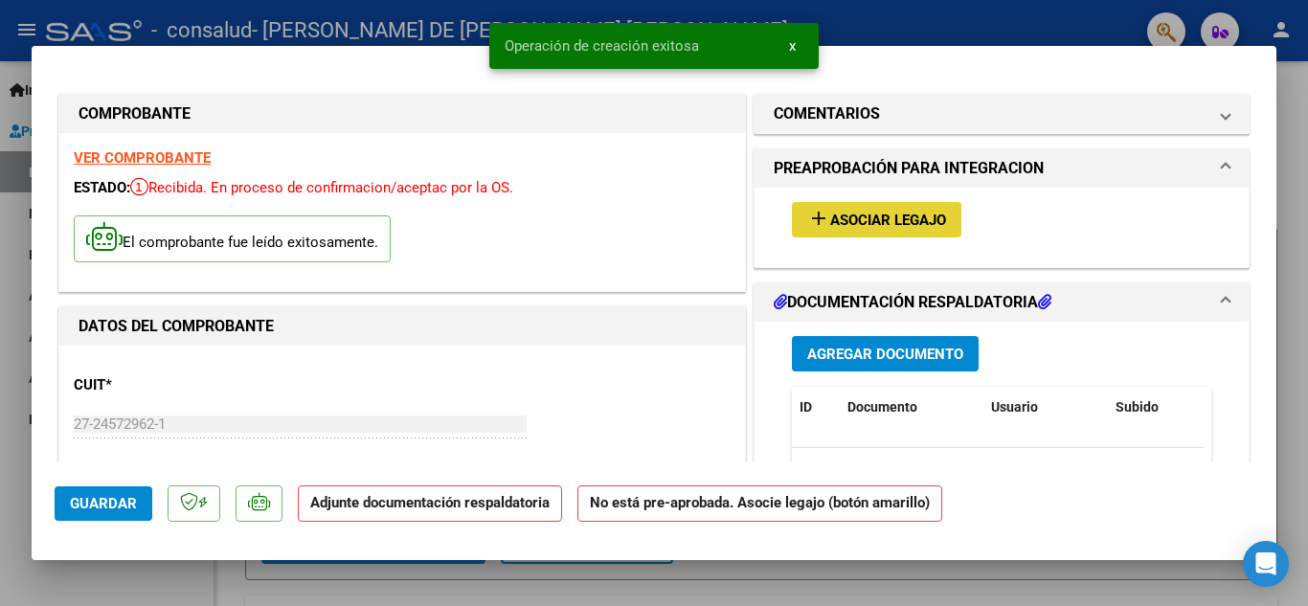
click at [891, 223] on span "Asociar Legajo" at bounding box center [888, 220] width 116 height 17
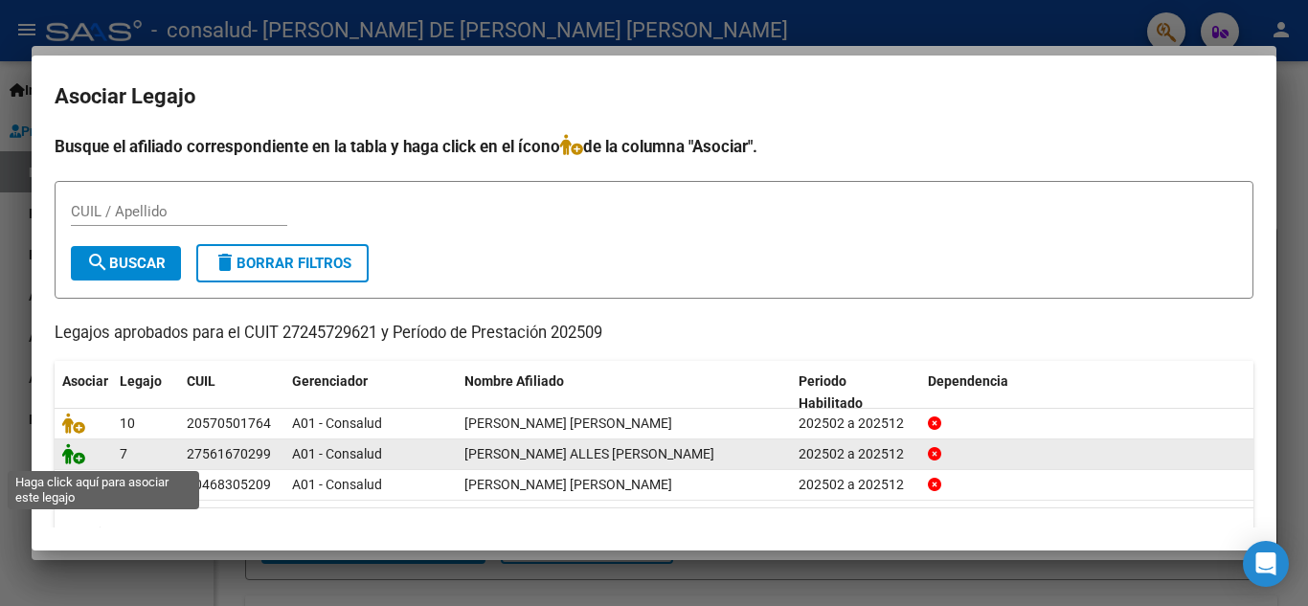
click at [76, 460] on icon at bounding box center [73, 453] width 23 height 21
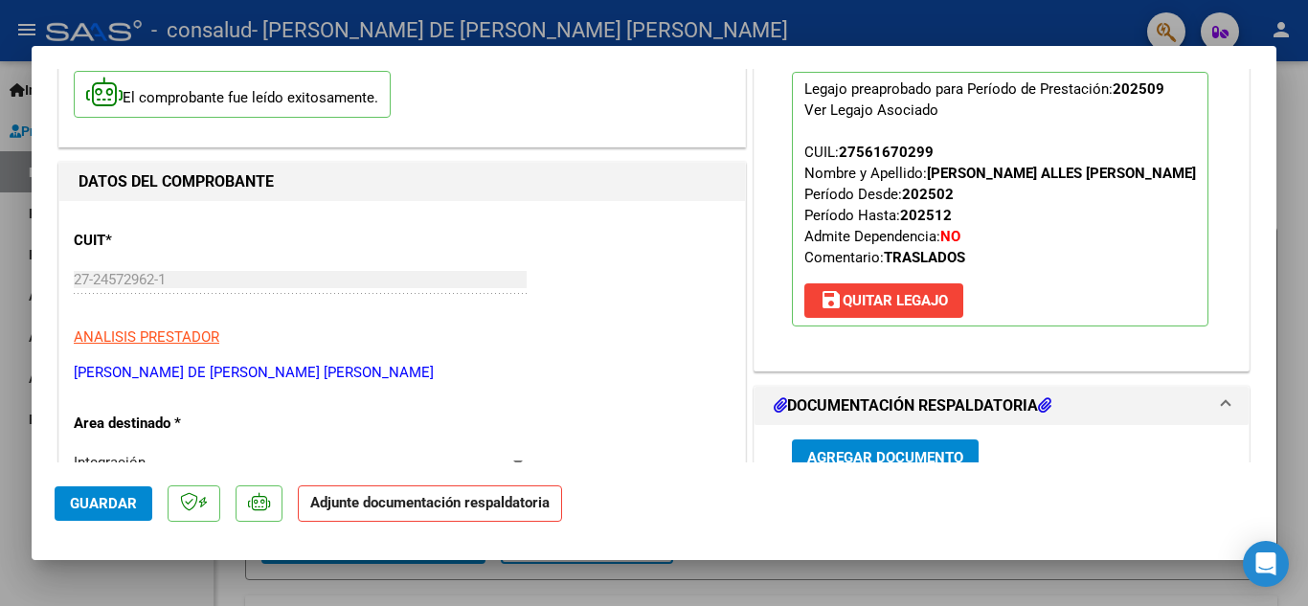
scroll to position [192, 0]
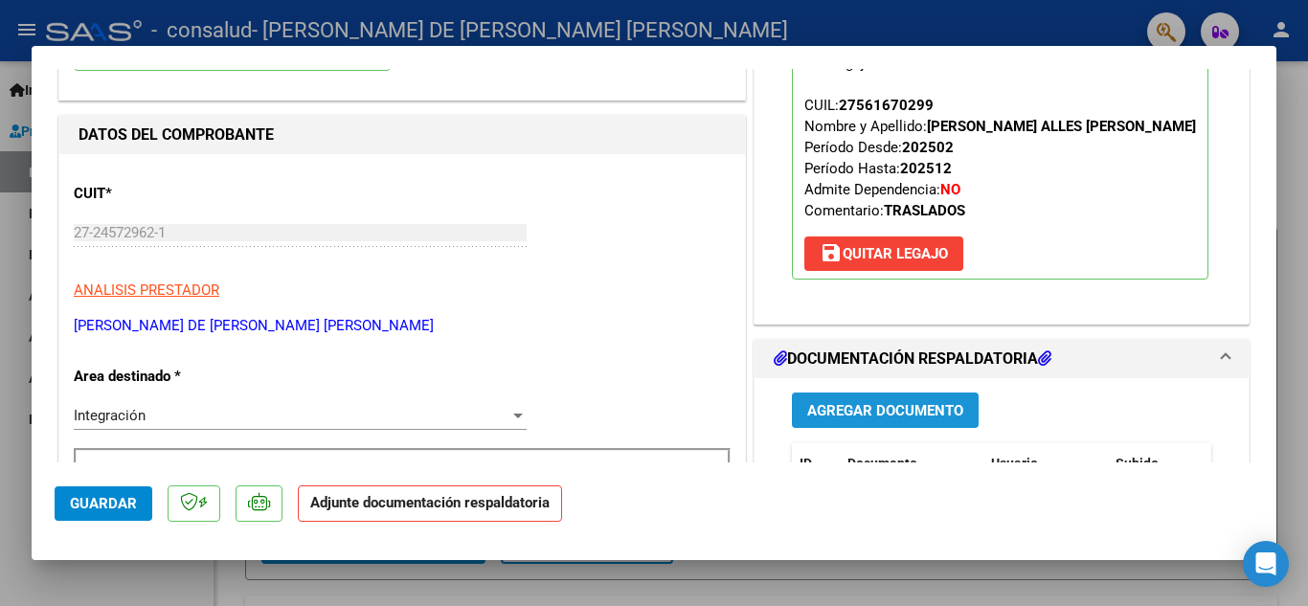
click at [939, 417] on span "Agregar Documento" at bounding box center [885, 410] width 156 height 17
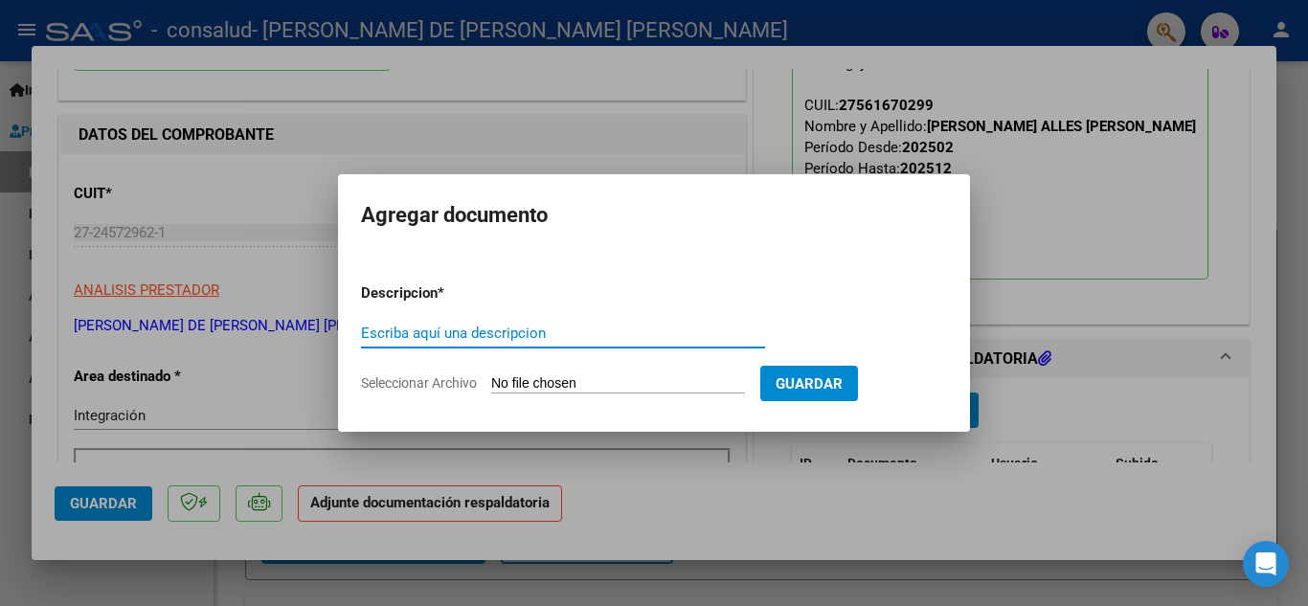
click at [574, 331] on input "Escriba aquí una descripcion" at bounding box center [563, 333] width 404 height 17
type input "planillas [PERSON_NAME] alles"
click at [643, 378] on input "Seleccionar Archivo" at bounding box center [618, 384] width 254 height 18
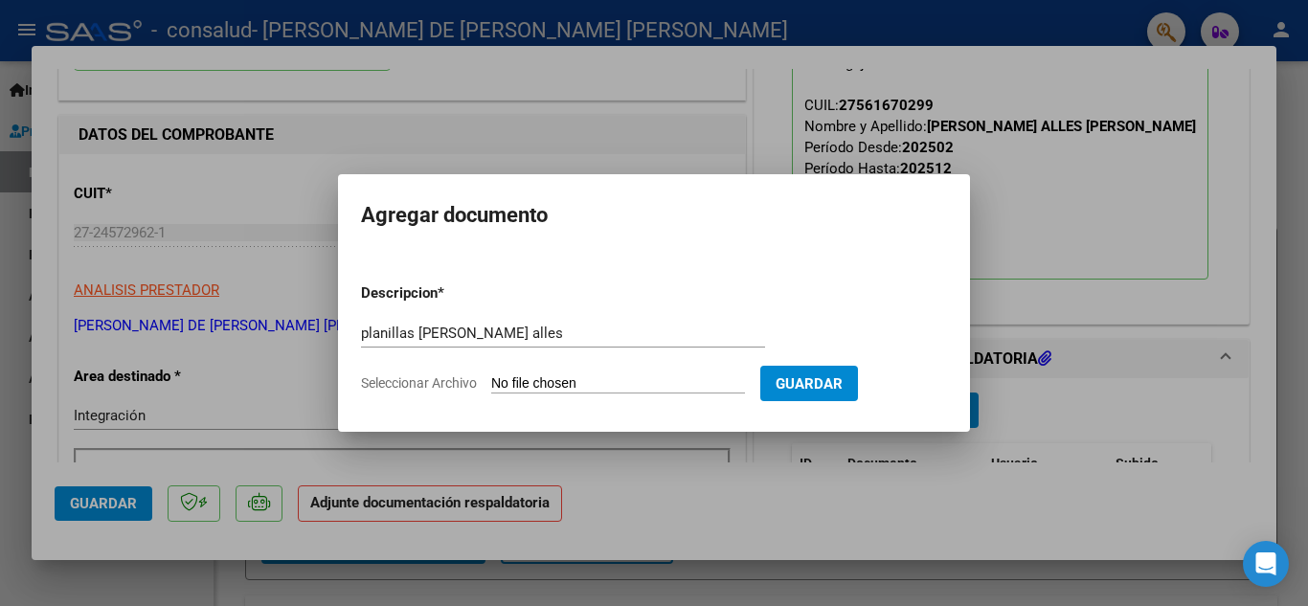
type input "C:\fakepath\SAAS-KINESIO-[PERSON_NAME]-SEPTIEMBRE.pdf"
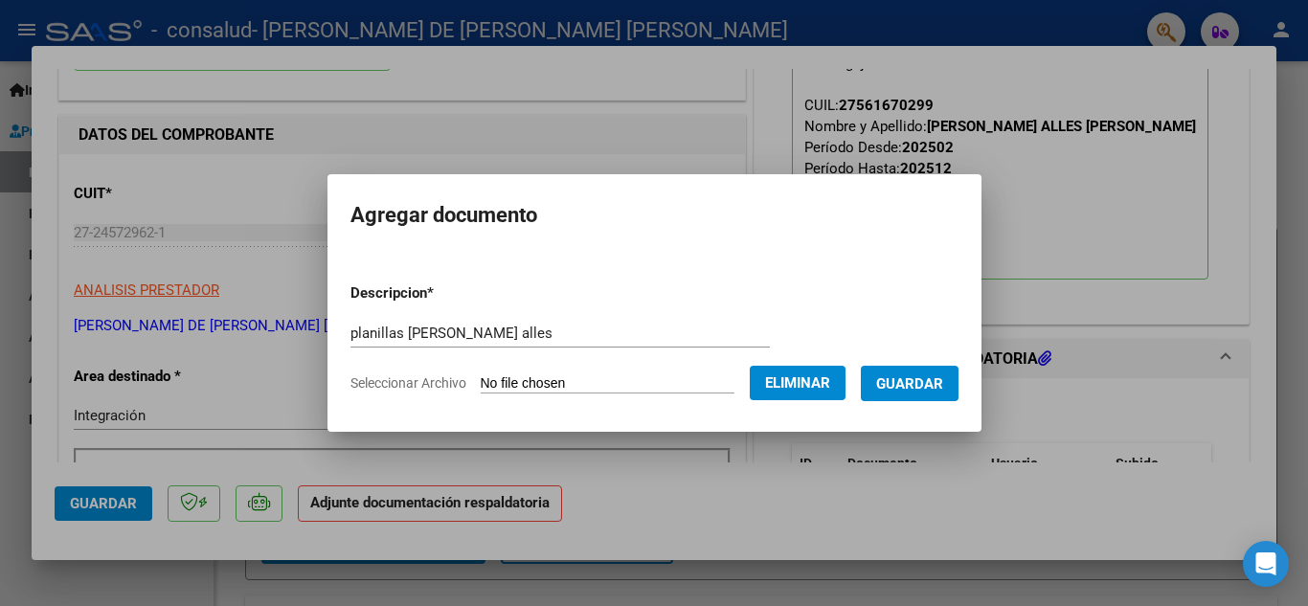
click at [928, 387] on span "Guardar" at bounding box center [909, 383] width 67 height 17
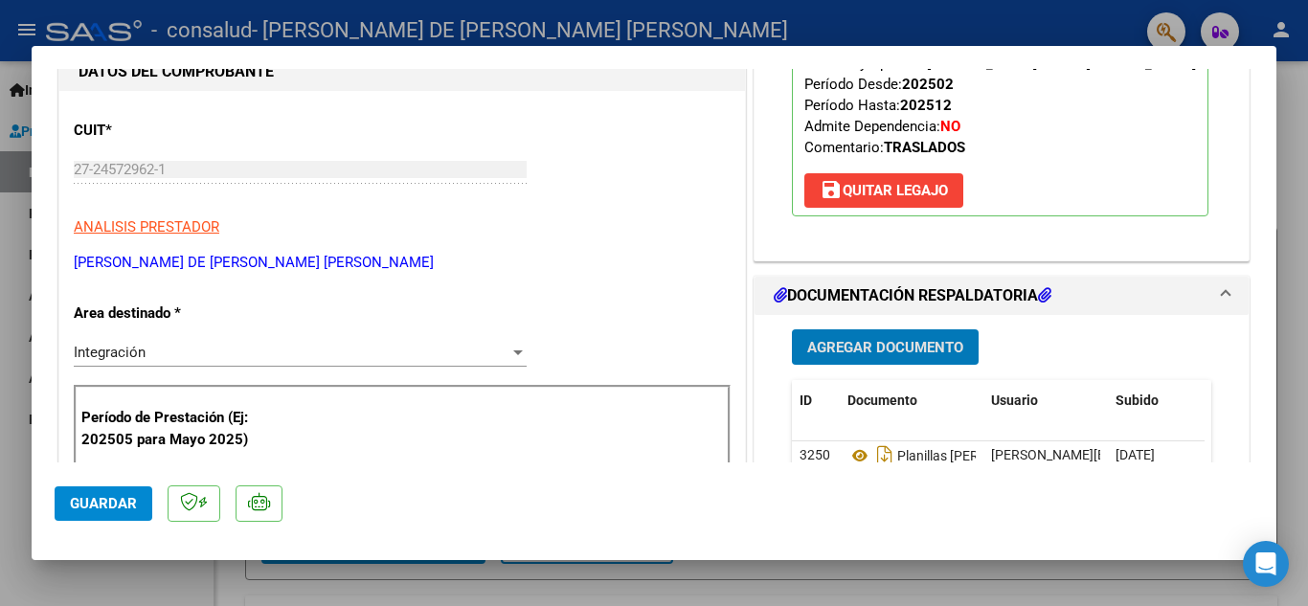
scroll to position [0, 0]
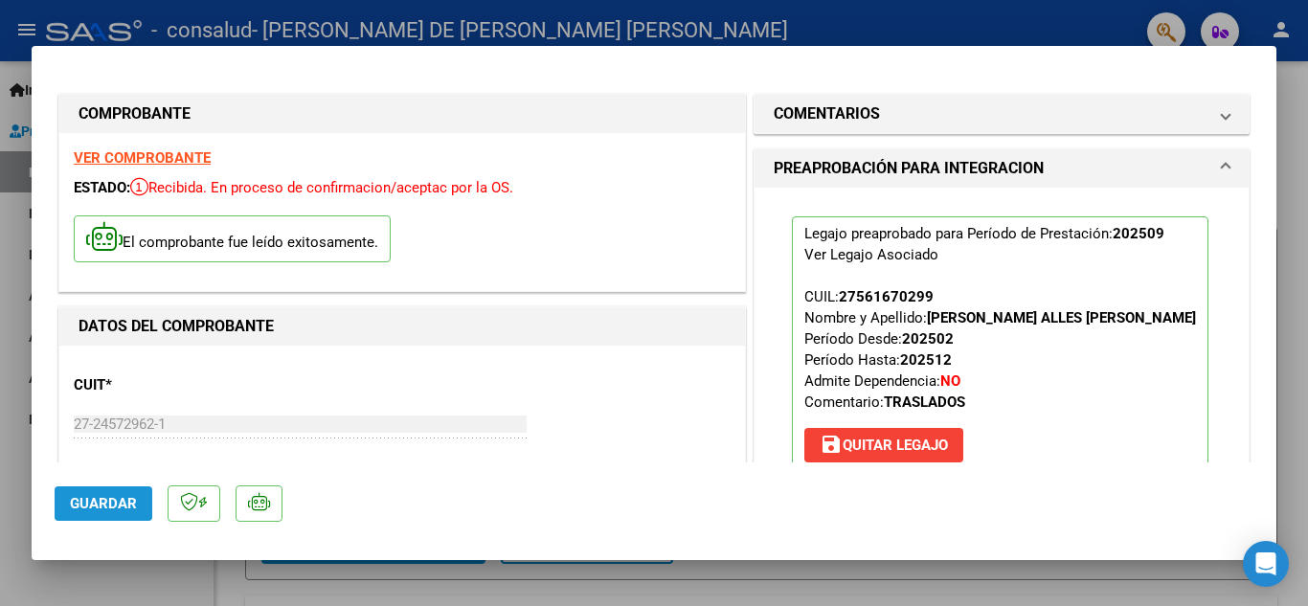
click at [118, 507] on span "Guardar" at bounding box center [103, 503] width 67 height 17
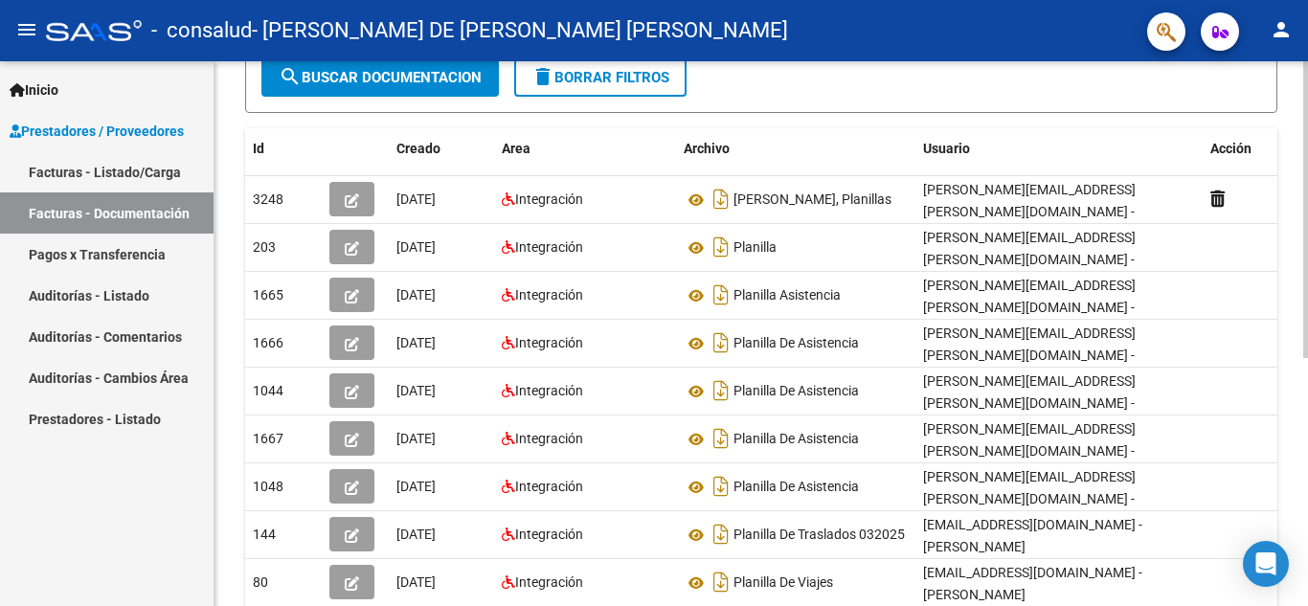
scroll to position [262, 0]
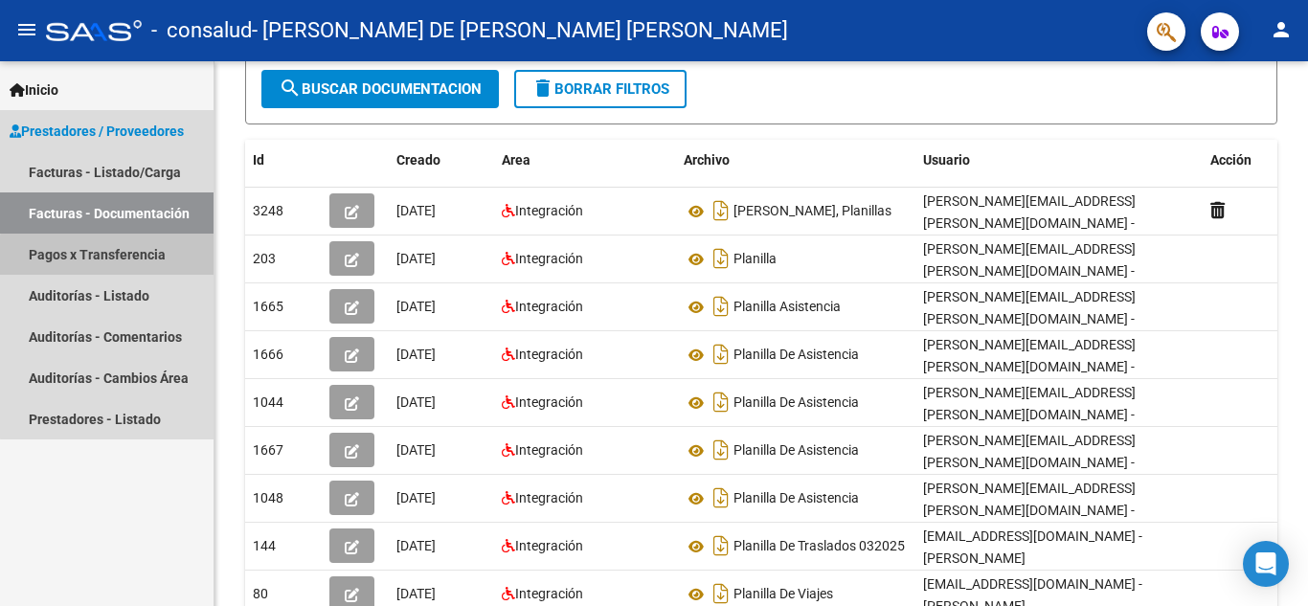
click at [122, 257] on link "Pagos x Transferencia" at bounding box center [107, 254] width 214 height 41
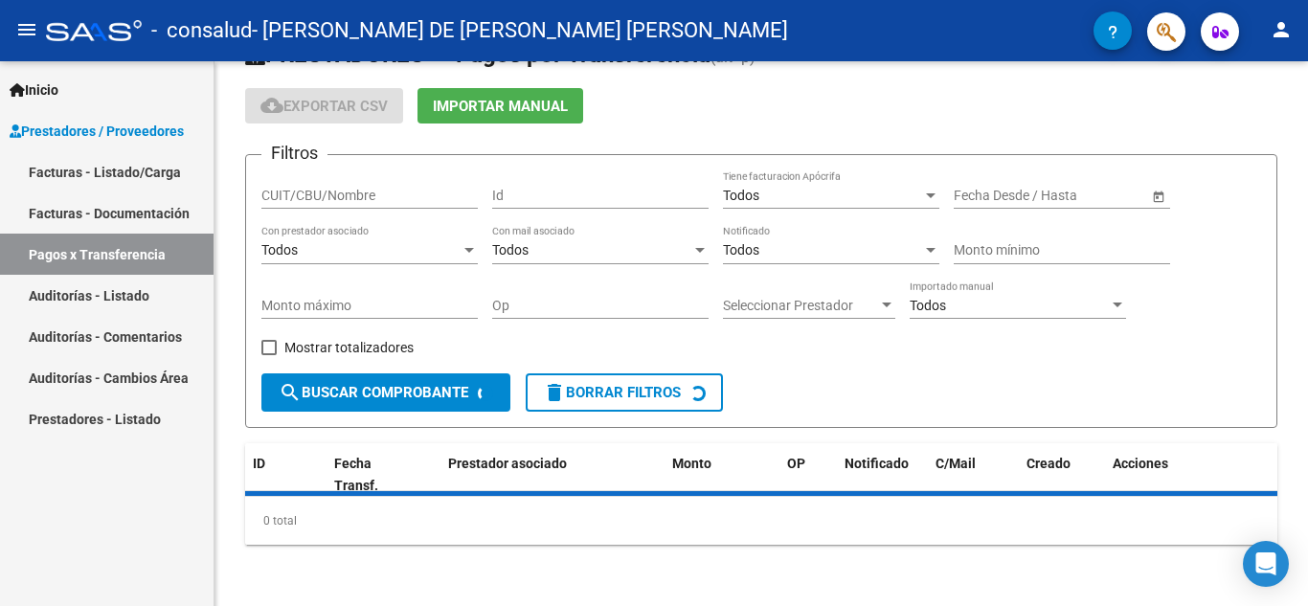
scroll to position [96, 0]
